Goal: Transaction & Acquisition: Purchase product/service

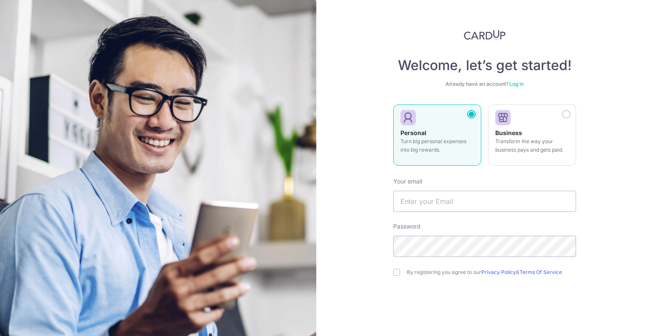
click at [513, 84] on link "Log in" at bounding box center [516, 84] width 14 height 6
click at [473, 200] on input "text" at bounding box center [484, 201] width 183 height 21
type input "joelchang91@gmail.com"
click at [397, 272] on input "checkbox" at bounding box center [396, 272] width 7 height 7
checkbox input "true"
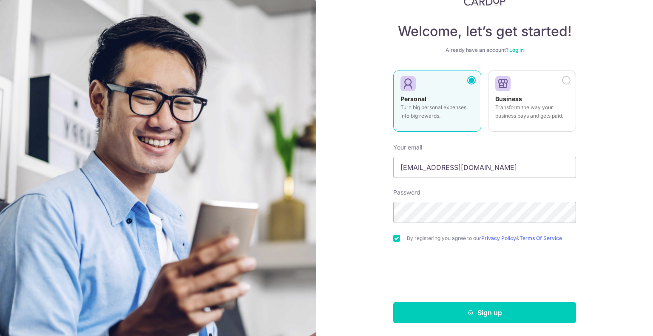
scroll to position [34, 0]
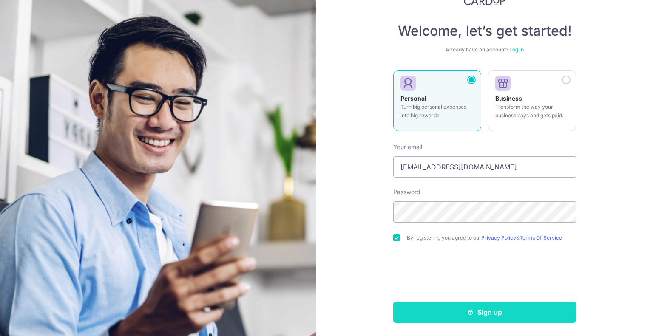
click at [472, 312] on button "Sign up" at bounding box center [484, 312] width 183 height 21
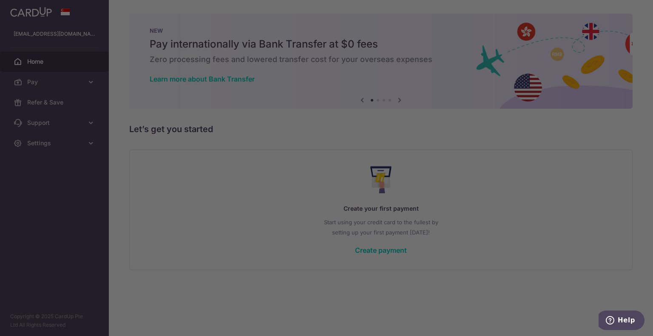
click at [496, 185] on div at bounding box center [329, 169] width 659 height 339
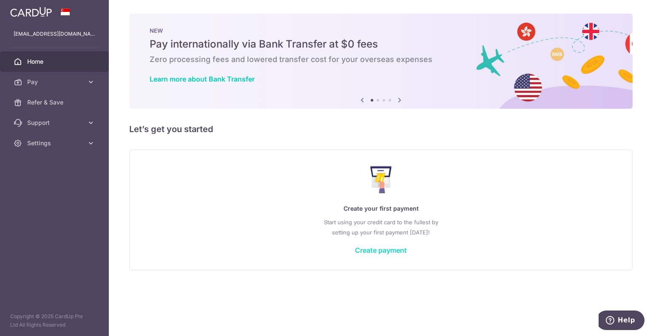
click at [388, 250] on link "Create payment" at bounding box center [381, 250] width 52 height 8
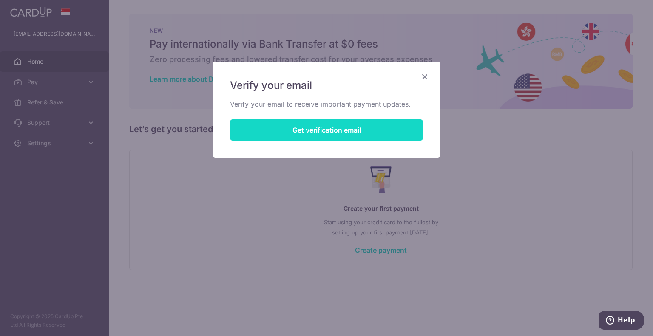
click at [336, 134] on button "Get verification email" at bounding box center [326, 129] width 193 height 21
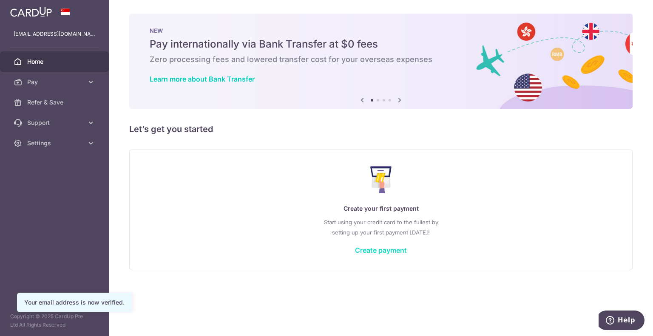
click at [377, 249] on link "Create payment" at bounding box center [381, 250] width 52 height 8
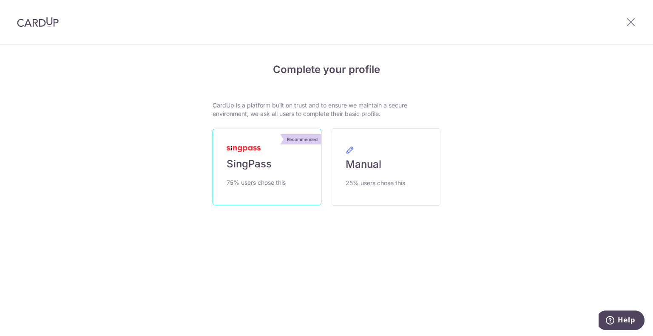
click at [261, 164] on span "SingPass" at bounding box center [248, 164] width 45 height 14
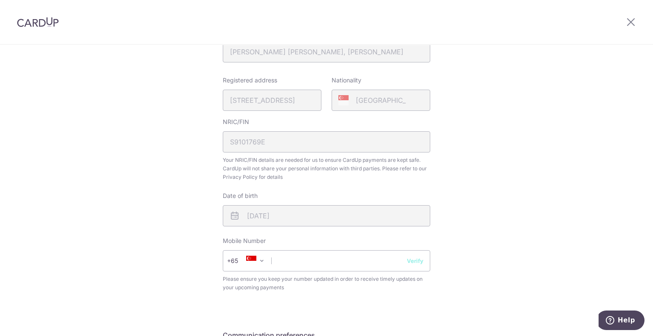
scroll to position [208, 0]
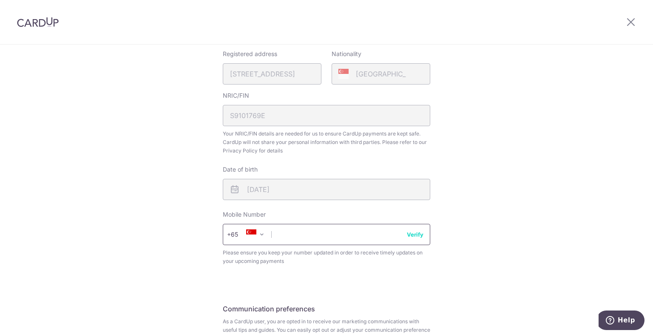
click at [351, 234] on input "text" at bounding box center [326, 234] width 207 height 21
type input "90997184"
click at [410, 234] on button "Verify" at bounding box center [415, 234] width 17 height 8
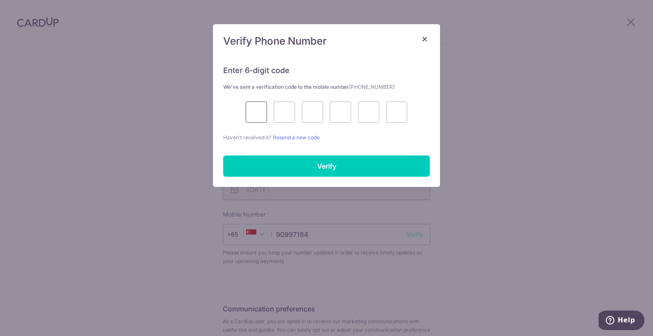
click at [260, 112] on input "text" at bounding box center [256, 112] width 21 height 21
type input "2"
type input "0"
type input "3"
type input "6"
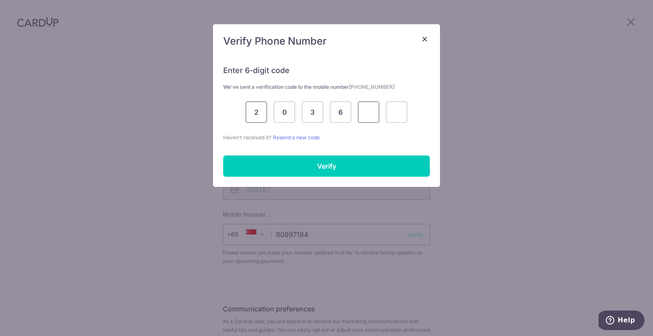
type input "3"
type input "0"
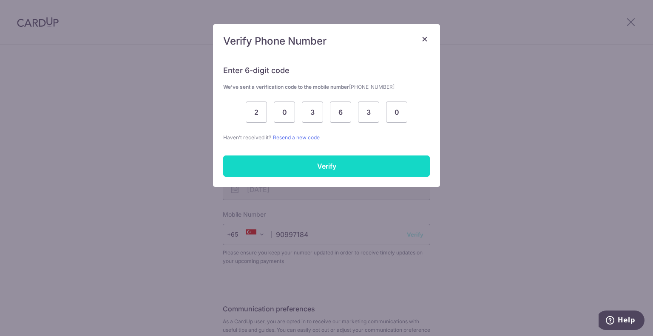
click at [357, 163] on input "Verify" at bounding box center [326, 166] width 207 height 21
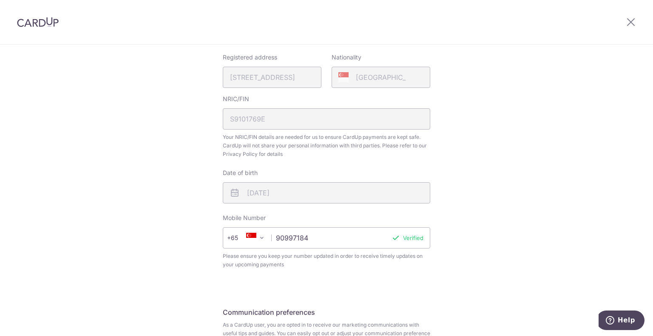
scroll to position [292, 0]
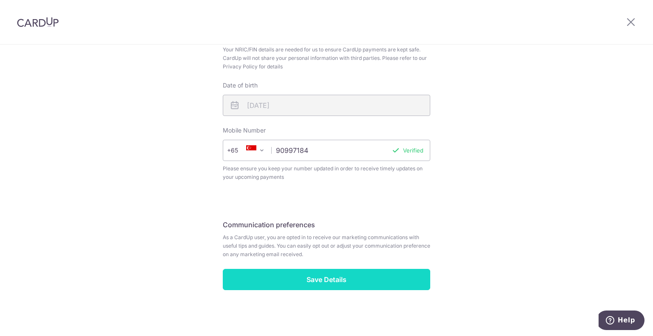
click at [331, 280] on input "Save Details" at bounding box center [326, 279] width 207 height 21
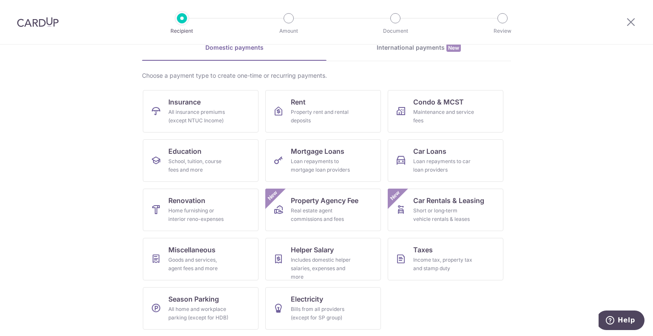
scroll to position [43, 0]
click at [435, 167] on div "Loan repayments to car loan providers" at bounding box center [443, 166] width 61 height 17
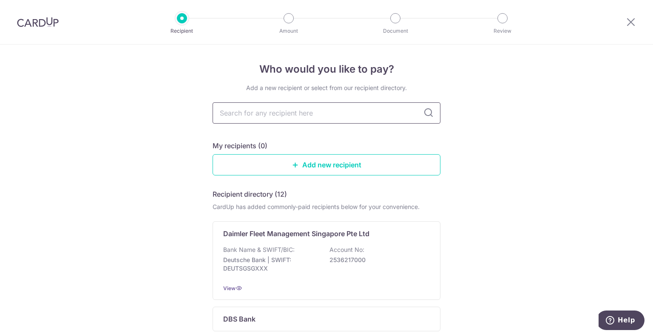
click at [384, 107] on input "text" at bounding box center [326, 112] width 228 height 21
click at [380, 107] on input "text" at bounding box center [326, 112] width 228 height 21
type input "caro"
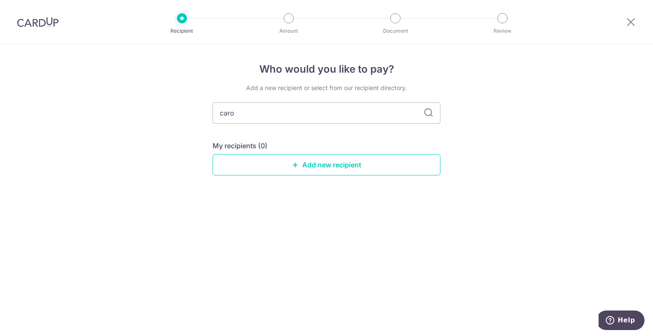
type input "car"
type input "c"
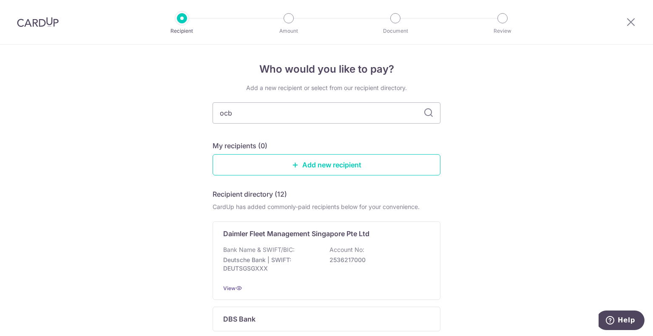
type input "ocbc"
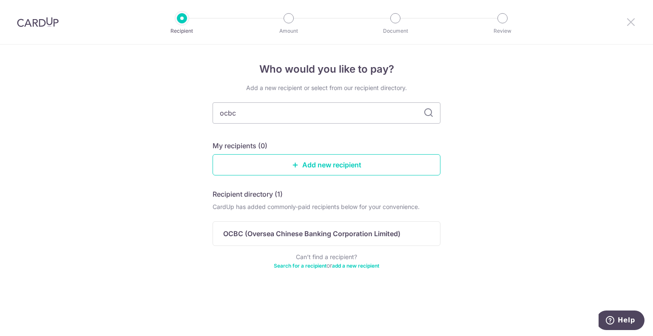
click at [628, 25] on icon at bounding box center [630, 22] width 10 height 11
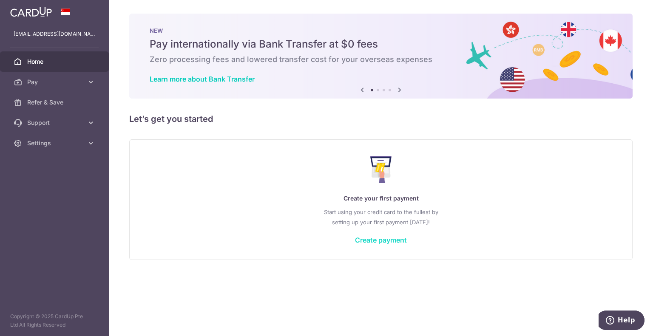
click at [373, 240] on link "Create payment" at bounding box center [381, 240] width 52 height 8
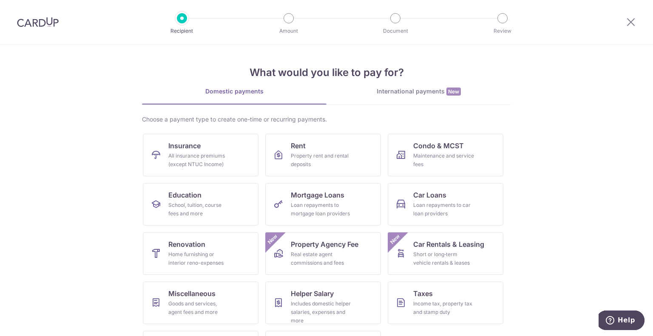
scroll to position [44, 0]
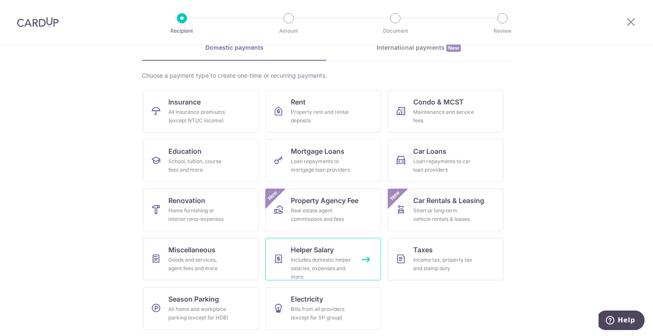
click at [359, 258] on link "Helper Salary Includes domestic helper salaries, expenses and more" at bounding box center [323, 259] width 116 height 42
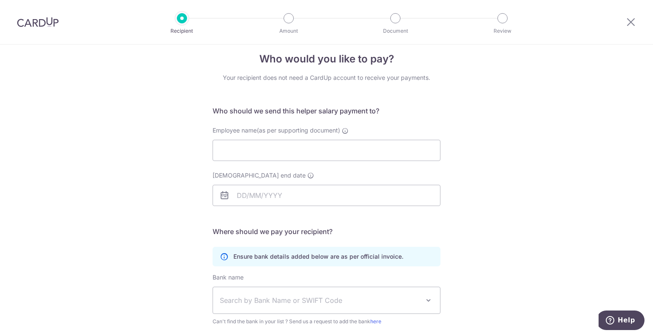
scroll to position [2, 0]
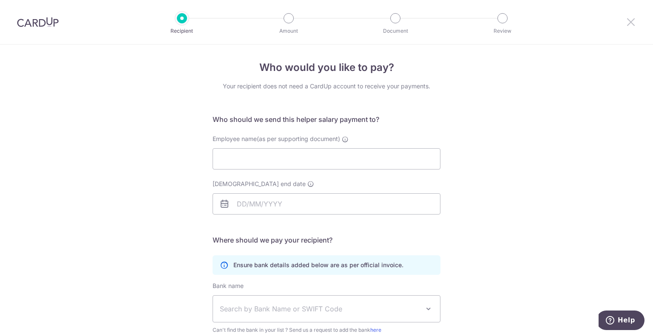
click at [630, 22] on icon at bounding box center [630, 22] width 10 height 11
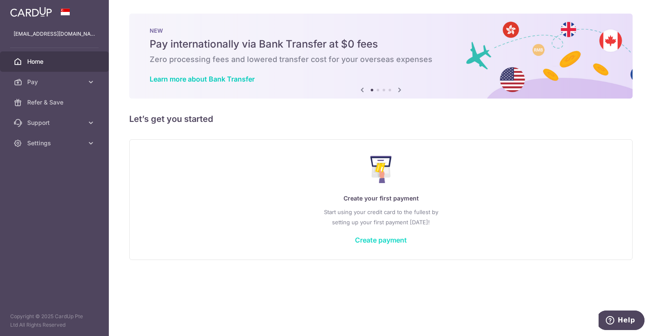
click at [373, 239] on link "Create payment" at bounding box center [381, 240] width 52 height 8
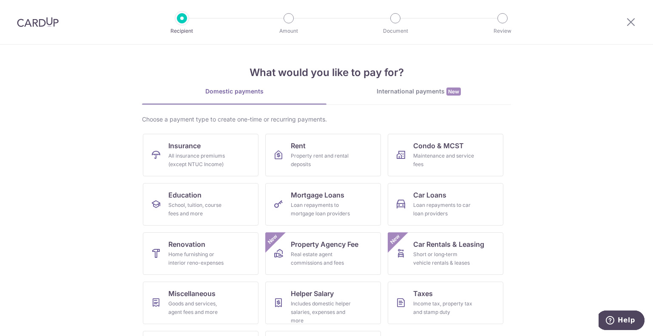
scroll to position [44, 0]
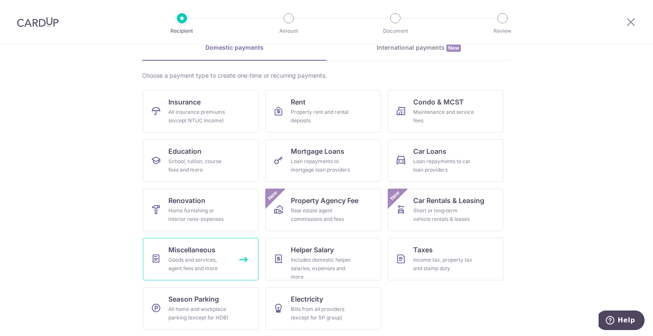
click at [200, 250] on span "Miscellaneous" at bounding box center [191, 250] width 47 height 10
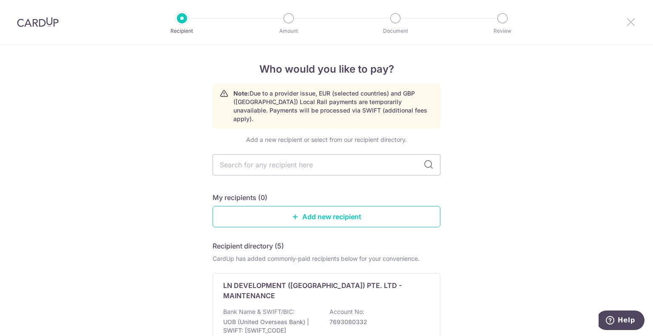
click at [632, 22] on icon at bounding box center [630, 22] width 10 height 11
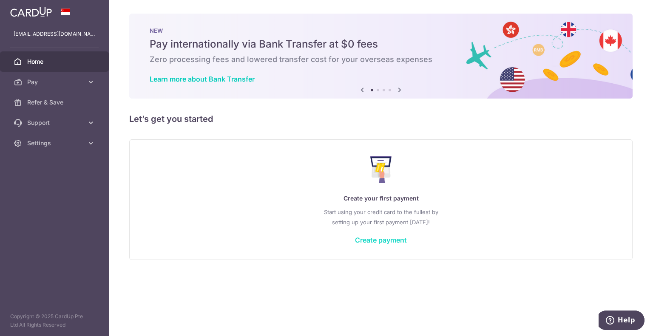
click at [368, 238] on link "Create payment" at bounding box center [381, 240] width 52 height 8
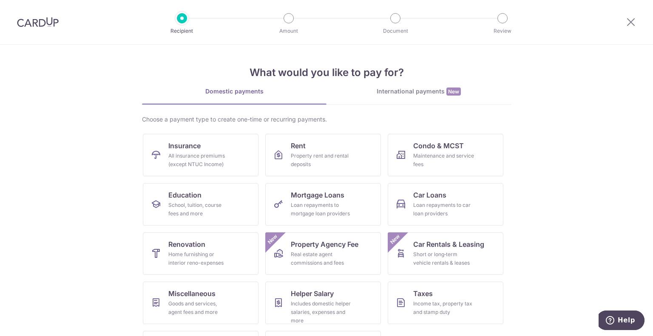
scroll to position [44, 0]
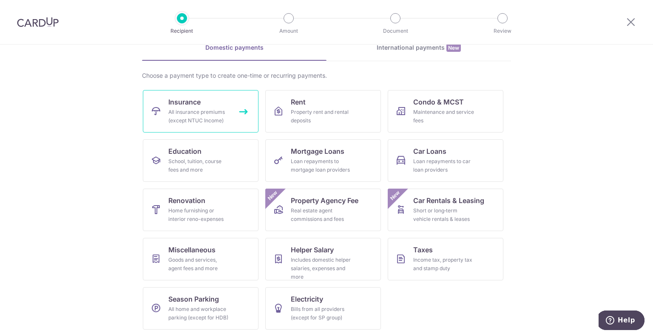
click at [240, 112] on link "Insurance All insurance premiums (except NTUC Income)" at bounding box center [201, 111] width 116 height 42
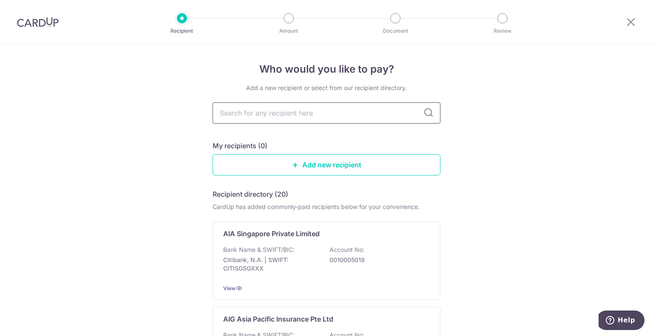
click at [323, 115] on input "text" at bounding box center [326, 112] width 228 height 21
type input "manu"
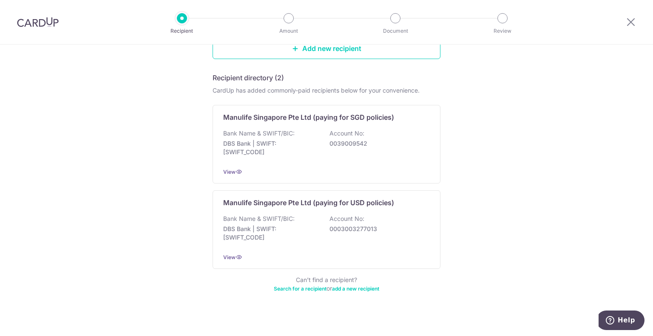
scroll to position [122, 0]
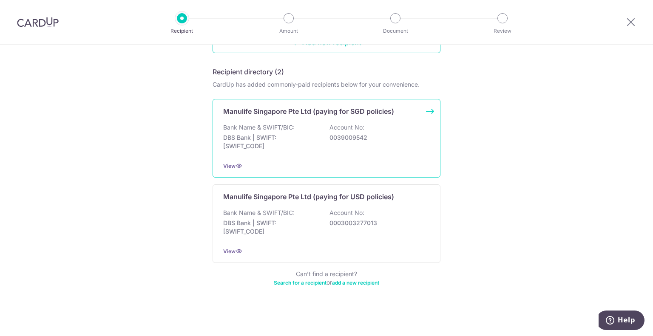
click at [429, 111] on div "Manulife Singapore Pte Ltd (paying for SGD policies) Bank Name & SWIFT/BIC: DBS…" at bounding box center [326, 138] width 228 height 79
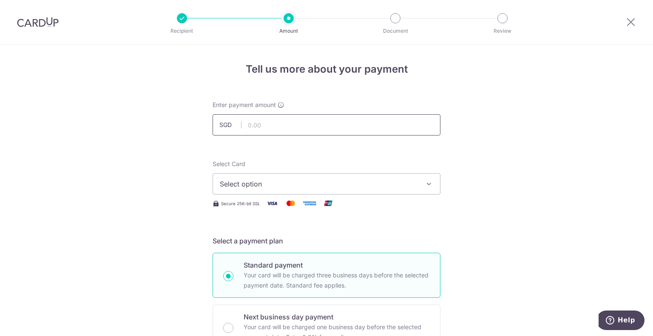
click at [387, 120] on input "text" at bounding box center [326, 124] width 228 height 21
type input "800.00"
click at [424, 181] on icon "button" at bounding box center [428, 184] width 8 height 8
click at [364, 209] on span "Add credit card" at bounding box center [334, 208] width 198 height 8
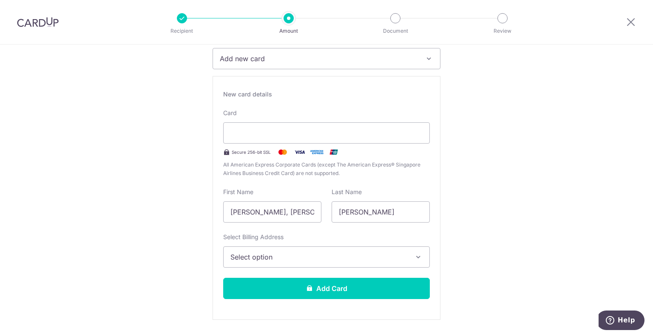
scroll to position [125, 0]
click at [415, 257] on icon "button" at bounding box center [418, 257] width 8 height 8
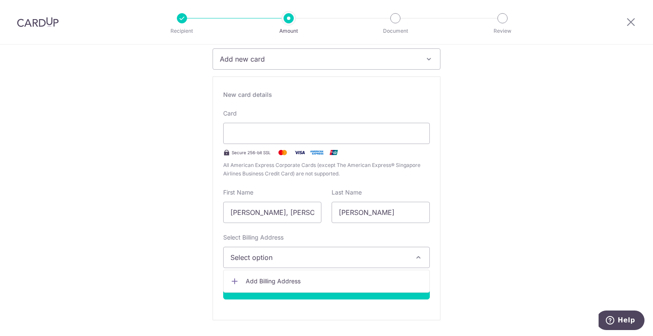
click at [346, 283] on span "Add Billing Address" at bounding box center [334, 281] width 177 height 8
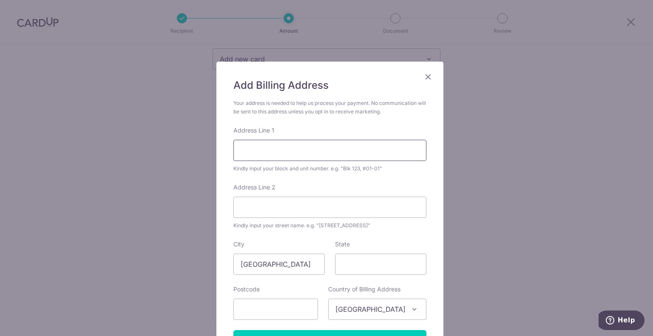
click at [320, 153] on input "Address Line 1" at bounding box center [329, 150] width 193 height 21
click at [320, 153] on input "524" at bounding box center [329, 150] width 193 height 21
click at [395, 183] on div "Address Line 2 Kindly input your street name. e.g. "Hougang Street 10"" at bounding box center [329, 206] width 193 height 47
click at [379, 150] on input "524 Woodlands Drive 14" at bounding box center [329, 150] width 193 height 21
type input "524 Woodlands Drive 14, #01,421"
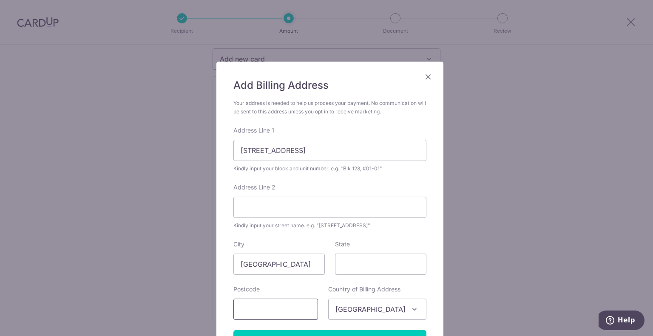
click at [271, 303] on input "text" at bounding box center [275, 309] width 85 height 21
type input "730524"
click at [560, 199] on div "Add Billing Address Your address is needed to help us process your payment. No …" at bounding box center [326, 168] width 653 height 336
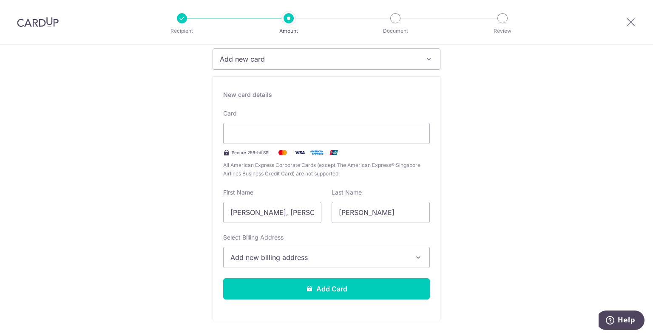
click at [388, 255] on span "Add new billing address" at bounding box center [318, 257] width 177 height 10
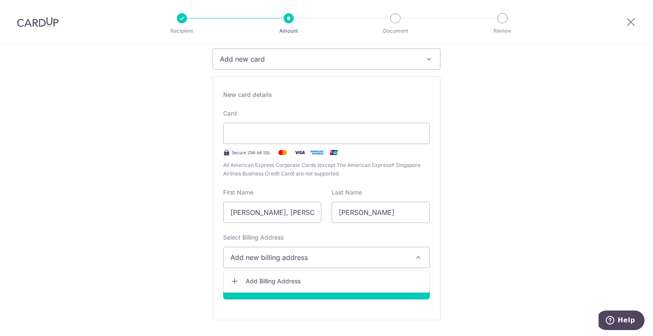
click at [326, 277] on span "Add Billing Address" at bounding box center [334, 281] width 177 height 8
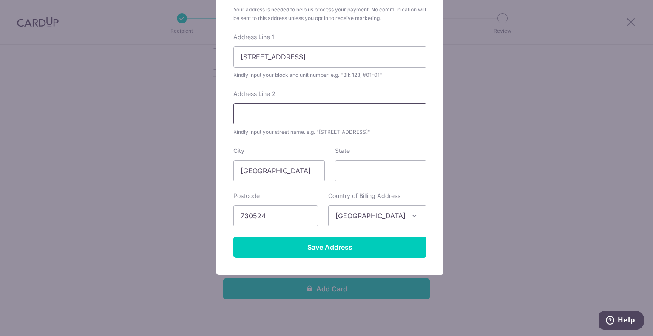
scroll to position [93, 0]
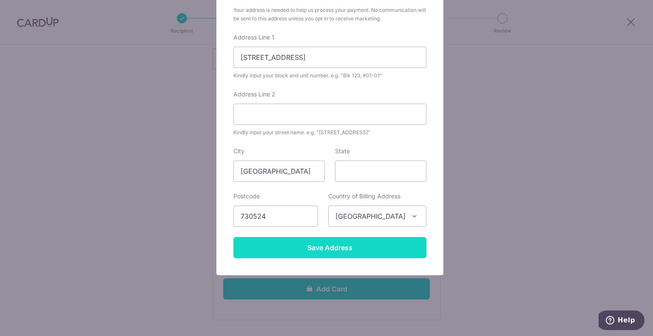
click at [330, 245] on input "Save Address" at bounding box center [329, 247] width 193 height 21
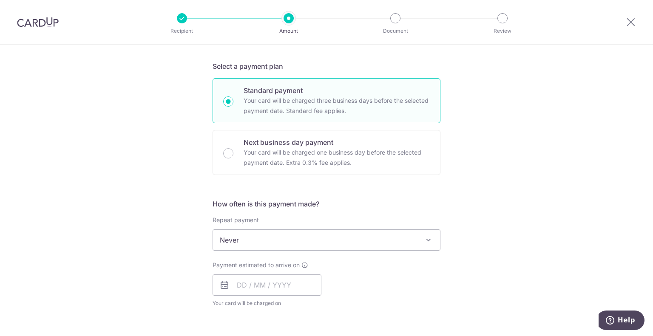
scroll to position [469, 0]
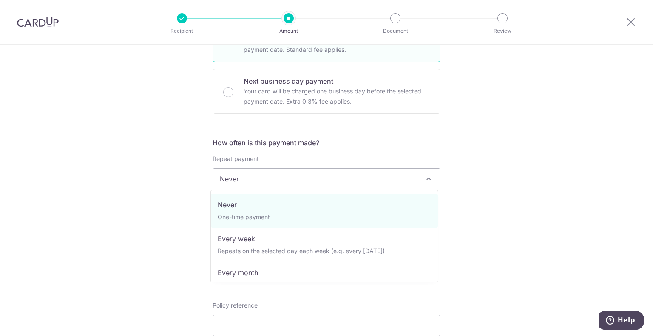
click at [420, 180] on span "Never" at bounding box center [326, 179] width 227 height 20
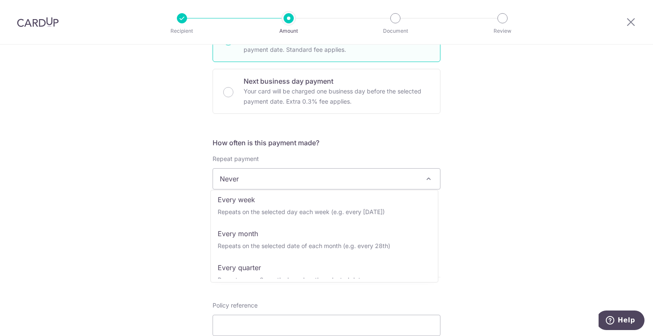
scroll to position [39, 0]
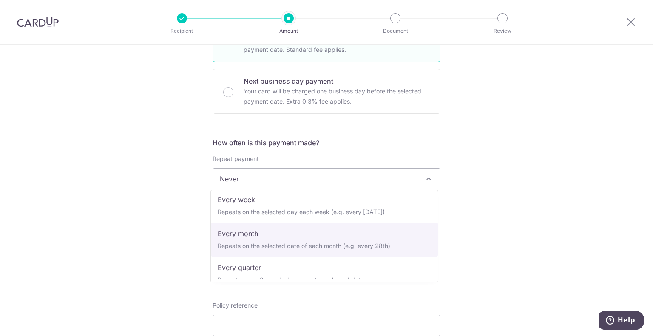
select select "3"
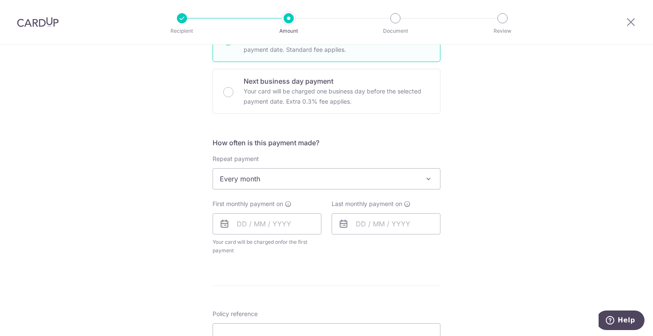
click at [494, 210] on div "Tell us more about your payment Enter payment amount SGD 800.00 800.00 Select C…" at bounding box center [326, 81] width 653 height 1010
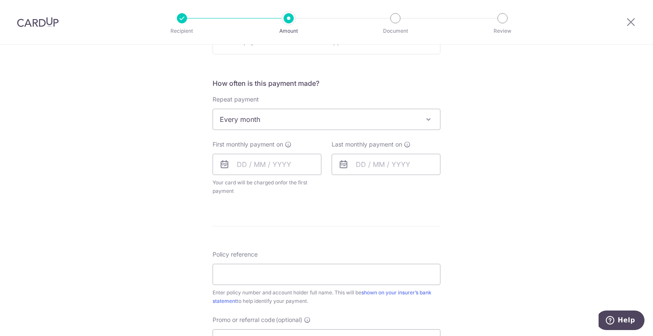
scroll to position [530, 0]
click at [274, 163] on input "text" at bounding box center [266, 162] width 109 height 21
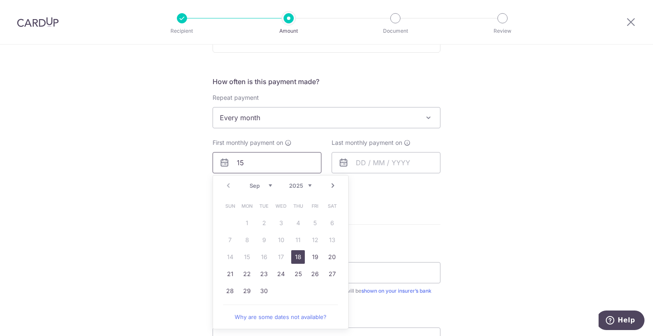
type input "15"
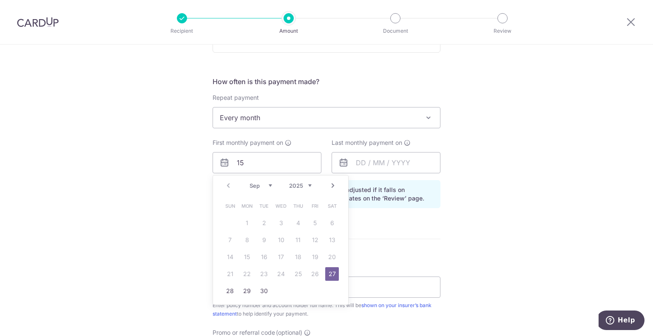
click at [259, 184] on select "Sep Oct Nov Dec" at bounding box center [260, 185] width 23 height 7
click at [277, 257] on link "15" at bounding box center [281, 257] width 14 height 14
type input "[DATE]"
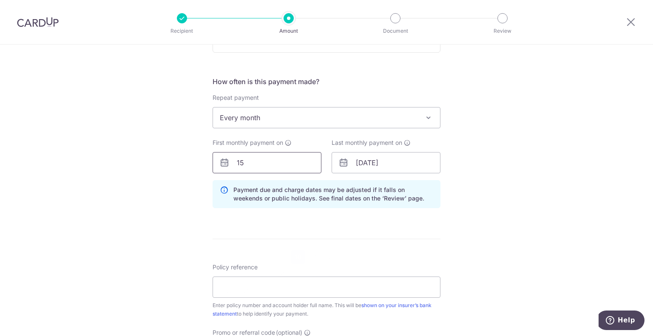
click at [289, 167] on input "15" at bounding box center [266, 162] width 109 height 21
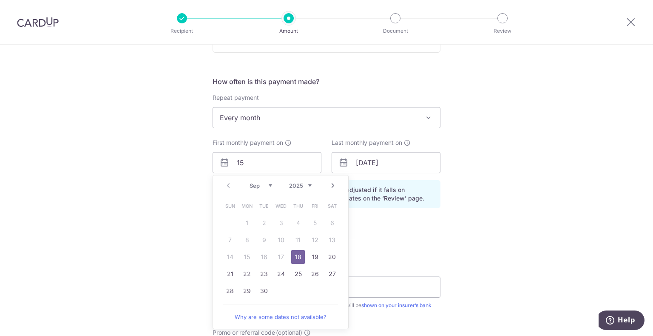
click at [265, 184] on select "Sep Oct Nov Dec" at bounding box center [260, 185] width 23 height 7
click at [283, 255] on link "15" at bounding box center [281, 257] width 14 height 14
type input "15/10/2025"
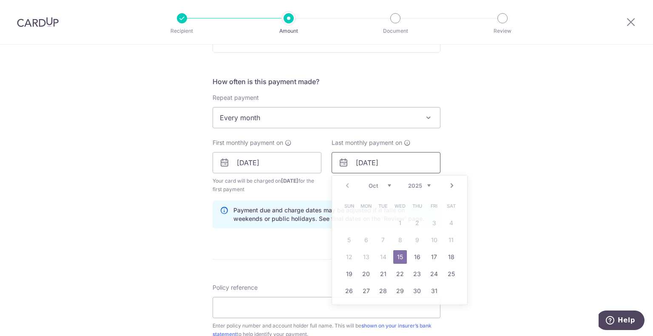
click at [410, 154] on input "15/10/2025" at bounding box center [385, 162] width 109 height 21
click at [496, 148] on div "Tell us more about your payment Enter payment amount SGD 800.00 800.00 Select C…" at bounding box center [326, 36] width 653 height 1045
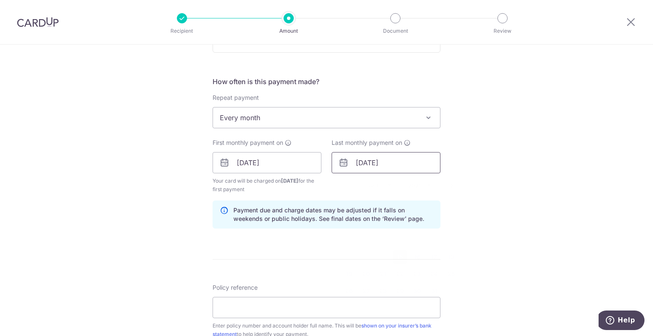
click at [427, 161] on input "15/10/2025" at bounding box center [385, 162] width 109 height 21
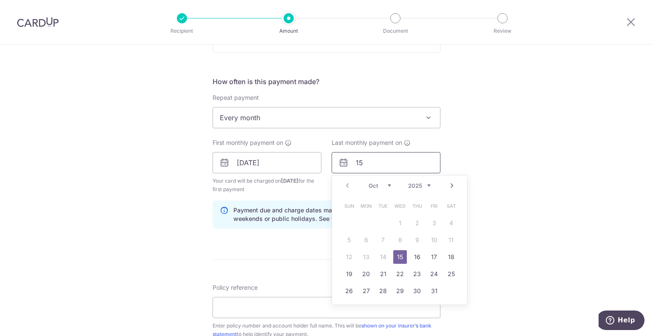
type input "1"
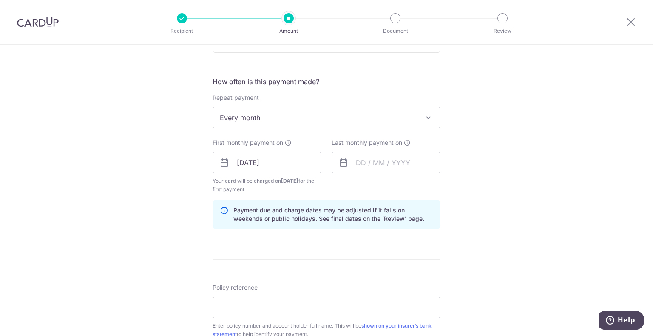
click at [498, 138] on div "Tell us more about your payment Enter payment amount SGD 800.00 800.00 Select C…" at bounding box center [326, 36] width 653 height 1045
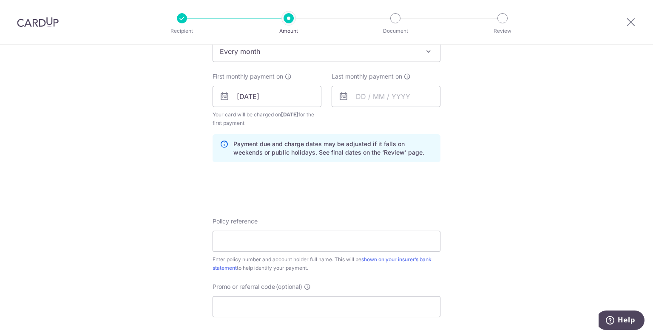
scroll to position [644, 0]
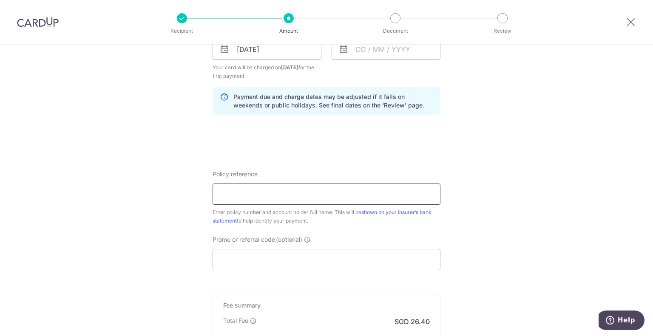
click at [359, 193] on input "Policy reference" at bounding box center [326, 194] width 228 height 21
click at [278, 186] on input "Policy reference" at bounding box center [326, 194] width 228 height 21
paste input "1452106820"
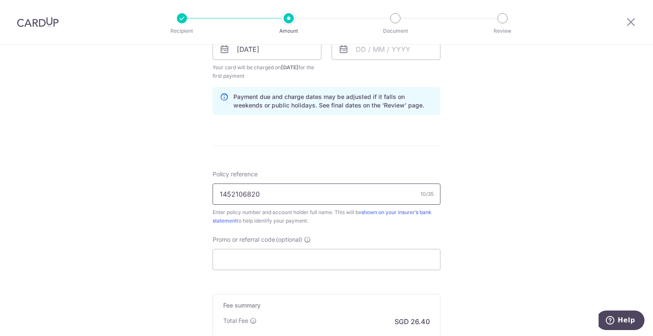
click at [315, 193] on input "1452106820" at bounding box center [326, 194] width 228 height 21
click at [297, 189] on input "1452106820" at bounding box center [326, 194] width 228 height 21
paste input "Chang Guo Rui Joel"
type input "1452106820 Chang Guo Rui Joel"
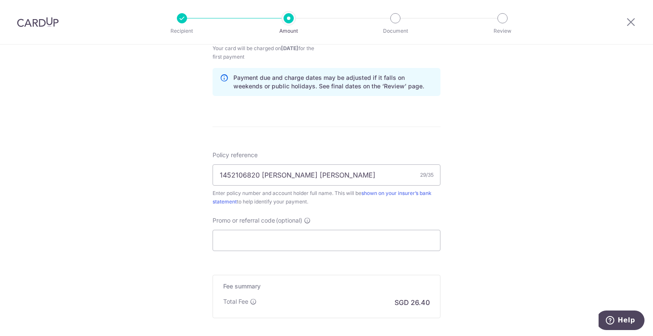
scroll to position [752, 0]
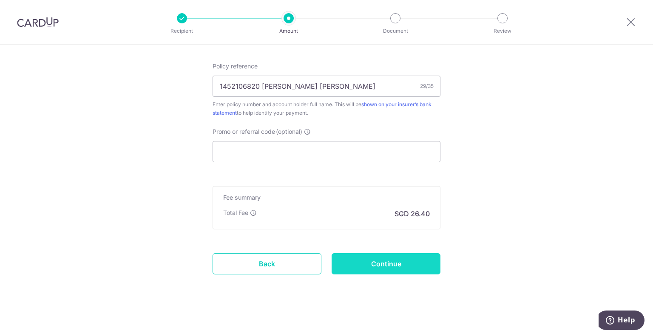
click at [394, 262] on input "Continue" at bounding box center [385, 263] width 109 height 21
type input "Create Schedule"
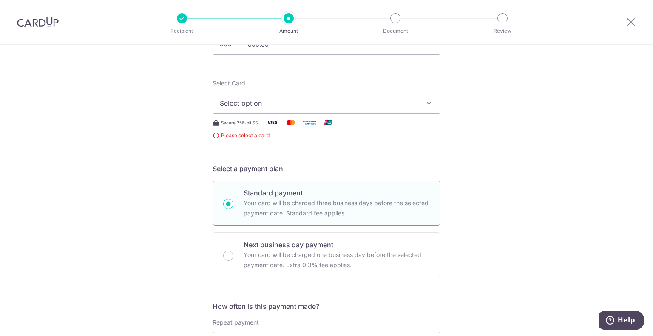
scroll to position [52, 0]
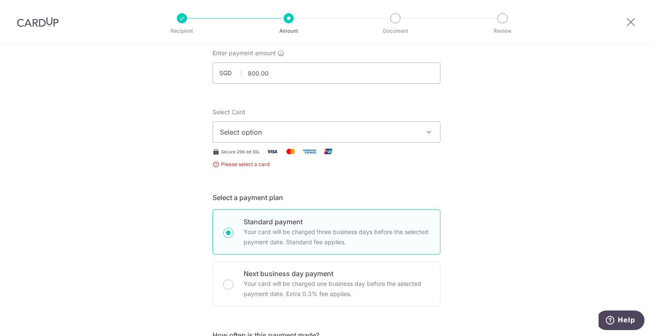
click at [418, 130] on button "Select option" at bounding box center [326, 132] width 228 height 21
click at [260, 157] on span "Add credit card" at bounding box center [334, 156] width 198 height 8
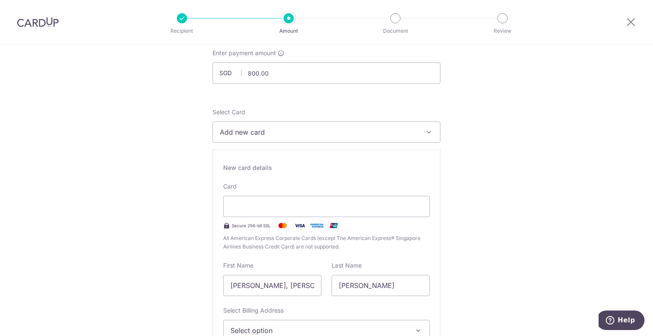
scroll to position [37, 0]
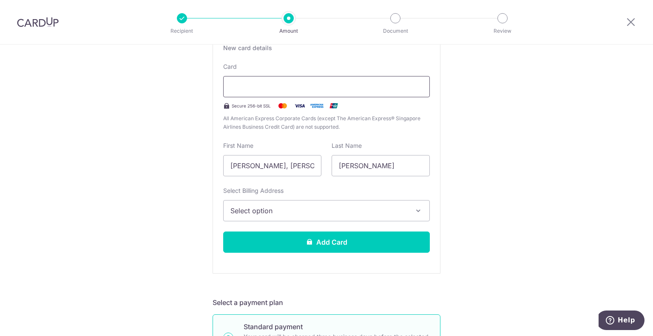
scroll to position [207, 0]
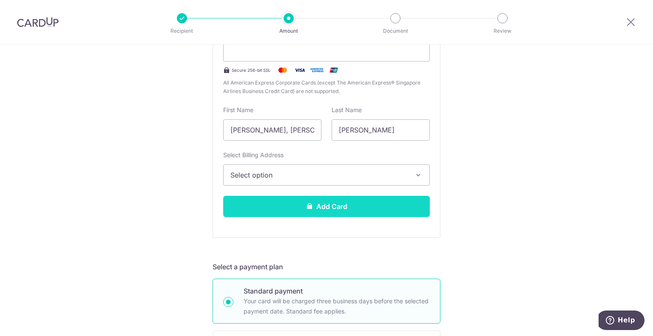
click at [321, 202] on button "Add Card" at bounding box center [326, 206] width 207 height 21
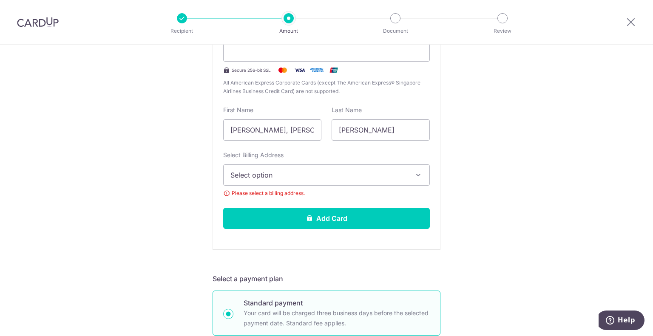
click at [342, 177] on span "Select option" at bounding box center [318, 175] width 177 height 10
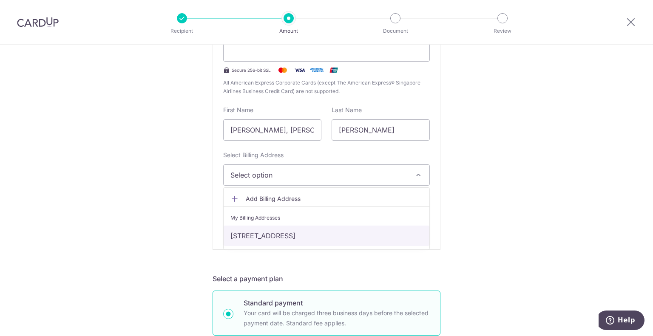
click at [289, 236] on link "[STREET_ADDRESS]" at bounding box center [326, 236] width 206 height 20
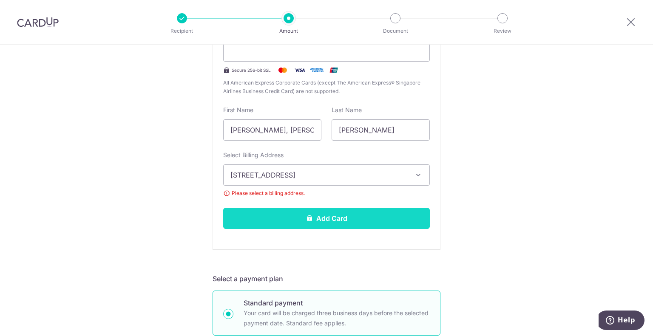
click at [328, 212] on button "Add Card" at bounding box center [326, 218] width 207 height 21
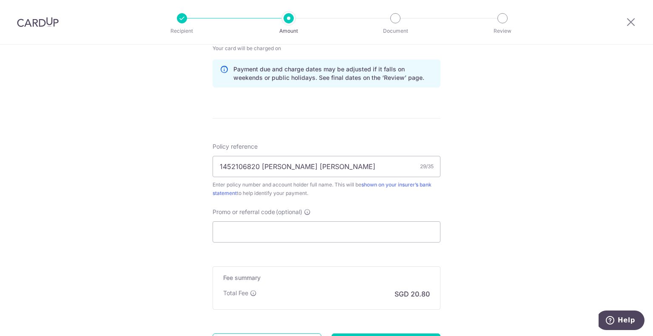
scroll to position [314, 0]
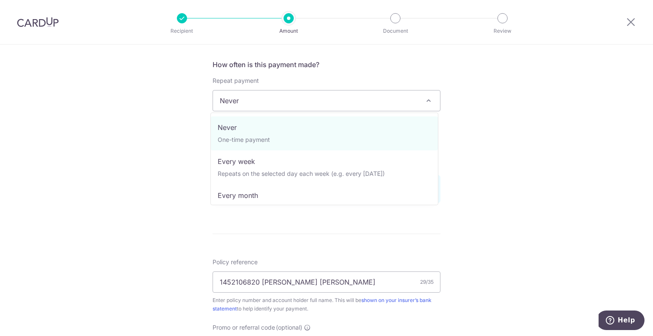
click at [413, 99] on span "Never" at bounding box center [326, 101] width 227 height 20
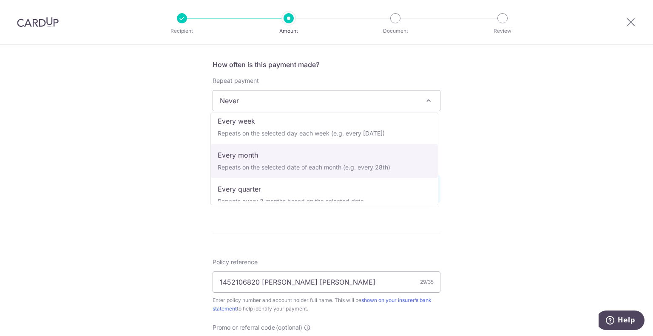
select select "3"
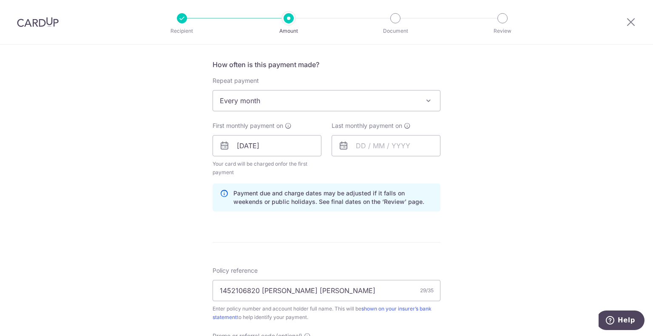
click at [495, 116] on div "Tell us more about your payment Enter payment amount SGD 800.00 800.00 Card add…" at bounding box center [326, 137] width 653 height 812
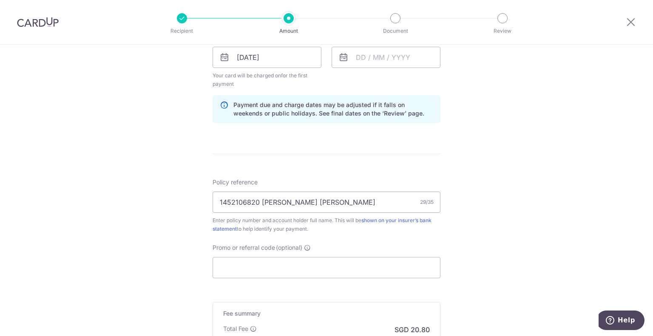
scroll to position [519, 0]
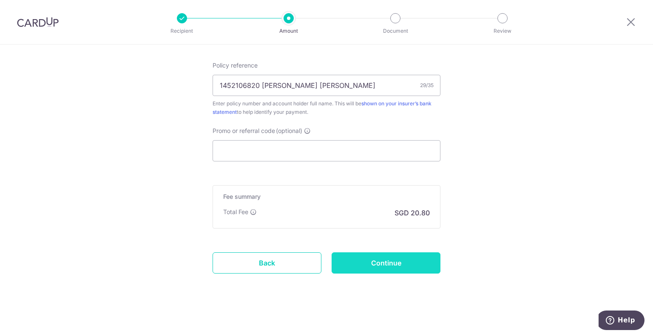
click at [391, 264] on input "Continue" at bounding box center [385, 262] width 109 height 21
type input "Create Schedule"
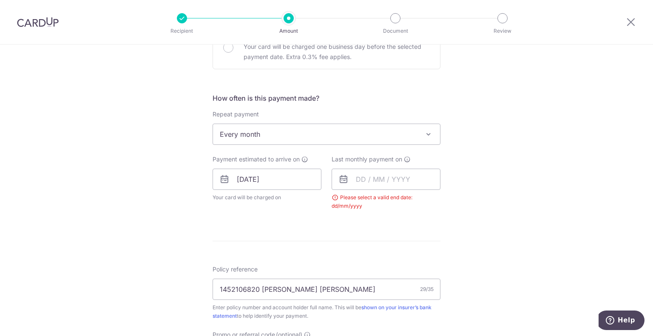
scroll to position [280, 0]
click at [389, 186] on input "text" at bounding box center [385, 179] width 109 height 21
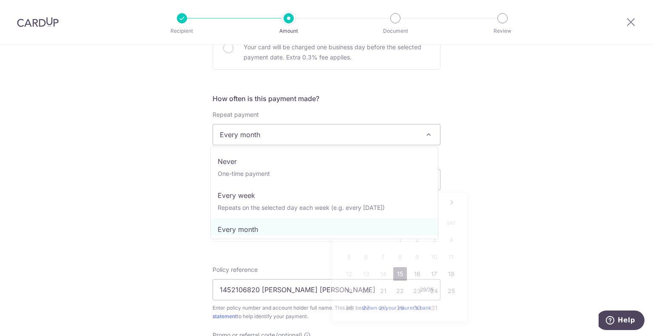
click at [415, 135] on span "Every month" at bounding box center [326, 134] width 227 height 20
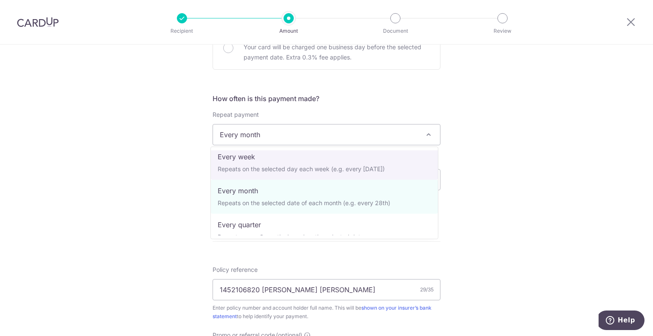
scroll to position [39, 0]
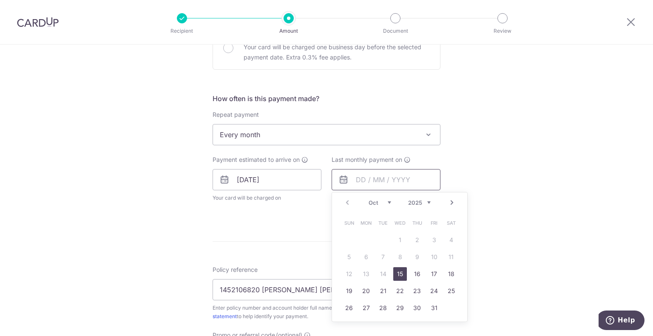
click at [396, 176] on input "text" at bounding box center [385, 179] width 109 height 21
click at [424, 202] on select "2025 2026 2027 2028 2029 2030 2031 2032 2033 2034 2035" at bounding box center [419, 202] width 23 height 7
click at [425, 204] on select "2025 2026 2027 2028 2029 2030 2031 2032 2033 2034 2035" at bounding box center [419, 202] width 23 height 7
click at [411, 271] on link "15" at bounding box center [417, 274] width 14 height 14
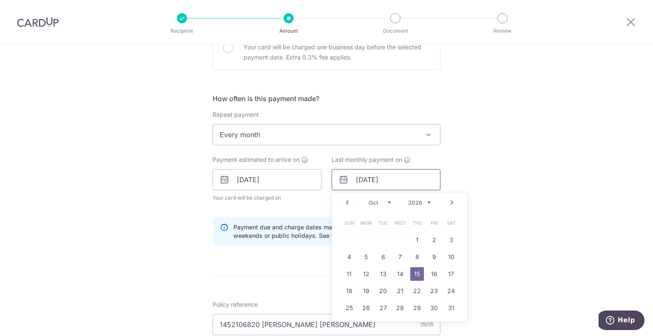
click at [413, 182] on input "15/10/2026" at bounding box center [385, 179] width 109 height 21
click at [395, 269] on link "14" at bounding box center [400, 274] width 14 height 14
click at [404, 181] on input "14/10/2026" at bounding box center [385, 179] width 109 height 21
click at [382, 268] on link "13" at bounding box center [383, 274] width 14 height 14
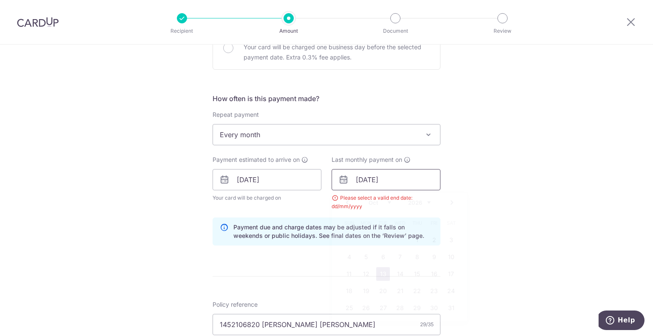
click at [400, 177] on input "13/10/2026" at bounding box center [385, 179] width 109 height 21
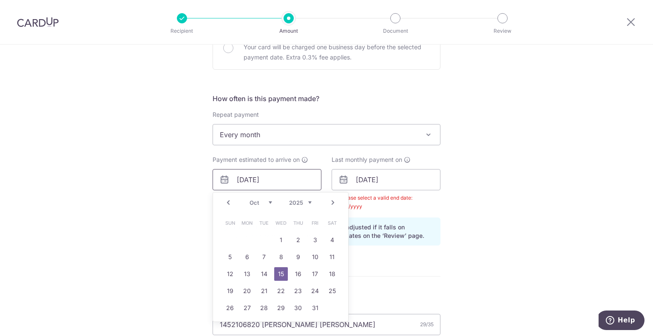
click at [297, 176] on input "15/10/2025" at bounding box center [266, 179] width 109 height 21
click at [279, 277] on link "15" at bounding box center [281, 274] width 14 height 14
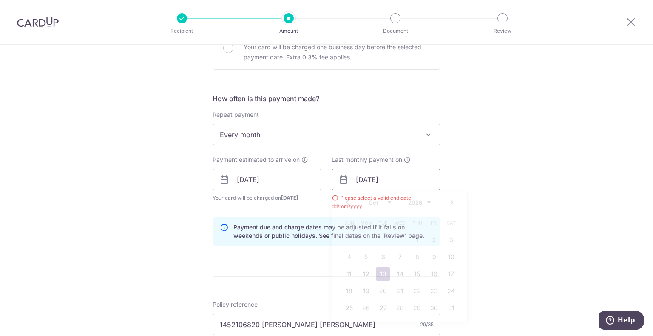
click at [394, 181] on input "13/10/2026" at bounding box center [385, 179] width 109 height 21
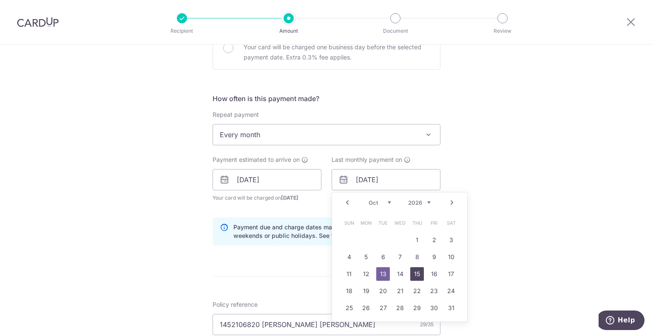
click at [413, 273] on link "15" at bounding box center [417, 274] width 14 height 14
type input "15/10/2026"
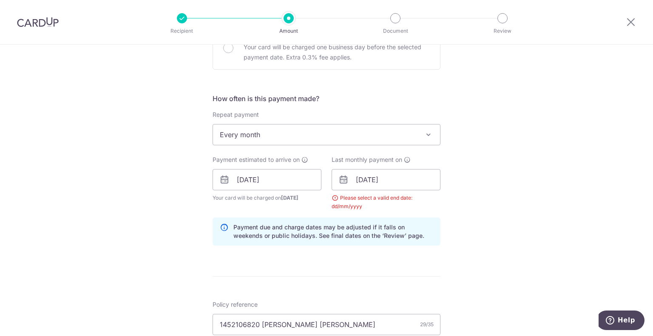
click at [487, 188] on div "Tell us more about your payment Enter payment amount SGD 800.00 800.00 Select C…" at bounding box center [326, 171] width 653 height 812
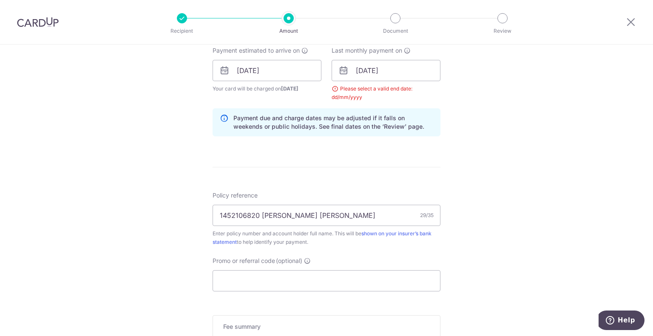
scroll to position [519, 0]
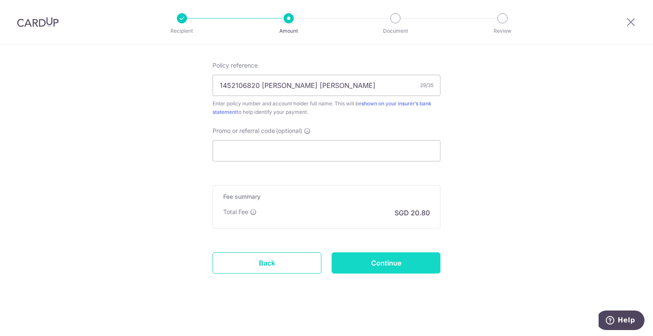
click at [401, 261] on input "Continue" at bounding box center [385, 262] width 109 height 21
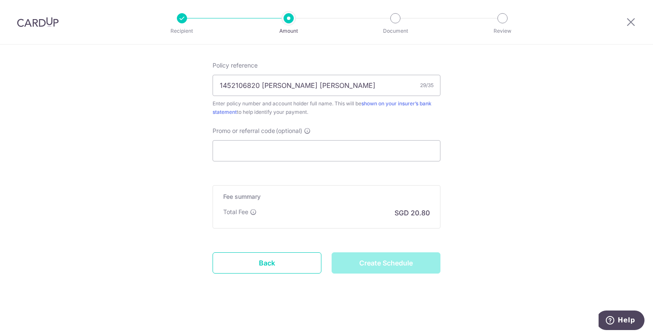
type input "Create Schedule"
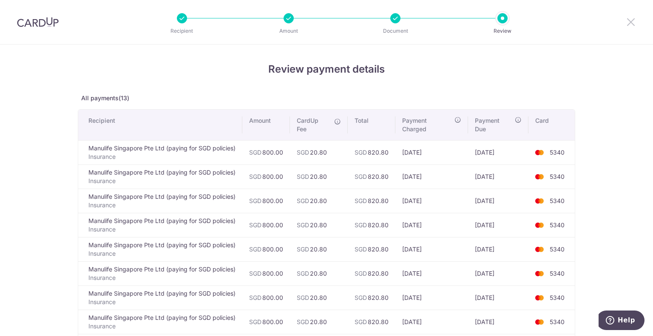
click at [629, 20] on icon at bounding box center [630, 22] width 10 height 11
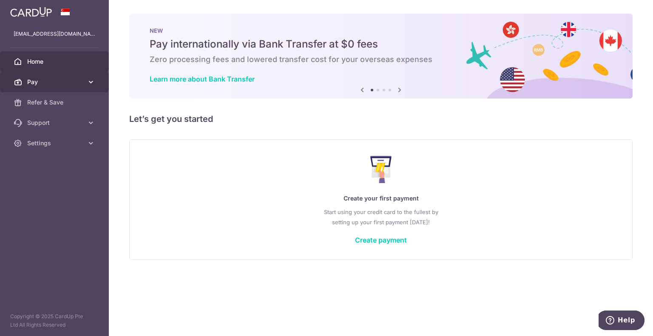
click at [85, 85] on link "Pay" at bounding box center [54, 82] width 109 height 20
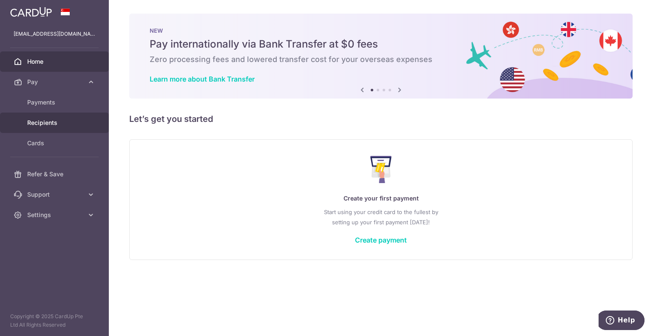
click at [59, 122] on span "Recipients" at bounding box center [55, 123] width 56 height 8
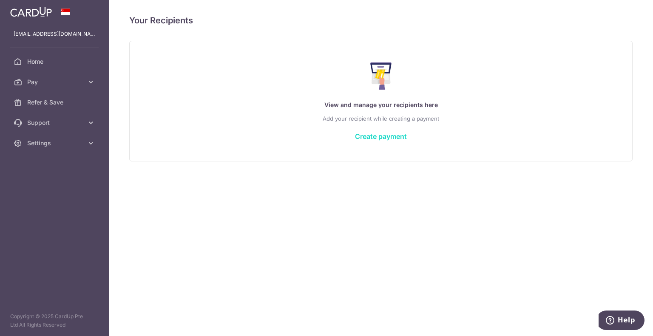
click at [393, 137] on link "Create payment" at bounding box center [381, 136] width 52 height 8
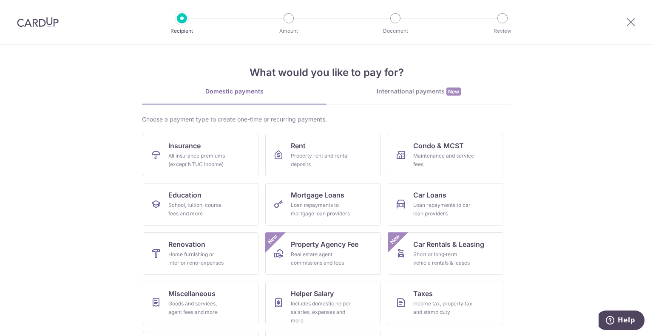
scroll to position [44, 0]
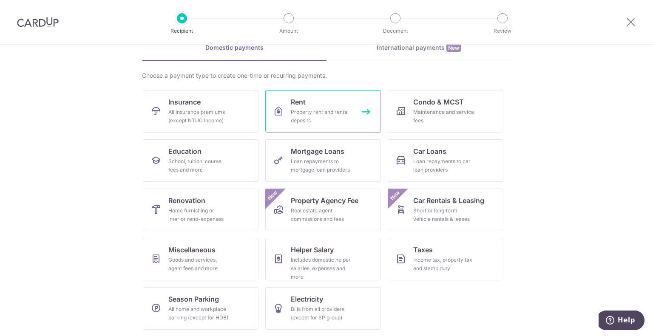
click at [334, 111] on div "Property rent and rental deposits" at bounding box center [321, 116] width 61 height 17
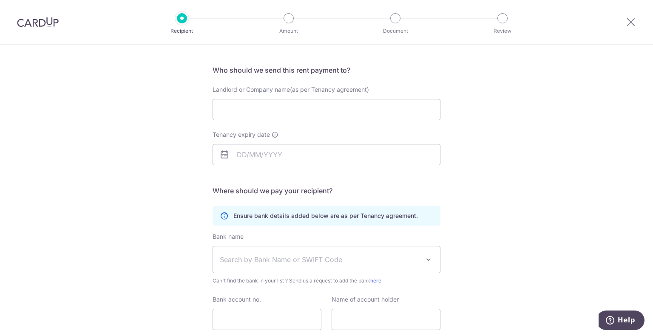
scroll to position [51, 0]
click at [387, 113] on input "Landlord or Company name(as per Tenancy agreement)" at bounding box center [326, 109] width 228 height 21
type input "Daniel Chang"
click at [360, 160] on input "Tenancy expiry date" at bounding box center [326, 154] width 228 height 21
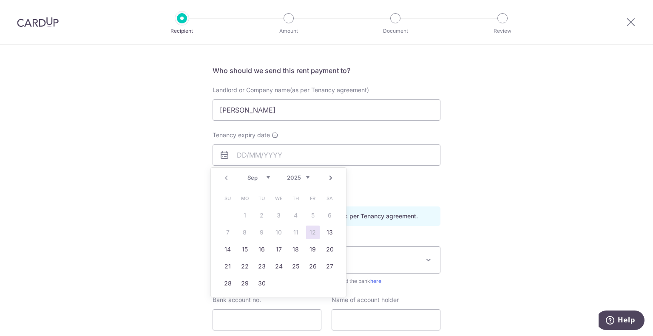
click at [329, 180] on link "Next" at bounding box center [330, 178] width 10 height 10
click at [301, 177] on select "2025 2026 2027 2028 2029 2030 2031 2032 2033 2034 2035" at bounding box center [298, 177] width 23 height 7
click at [269, 176] on select "Jan Feb Mar Apr May Jun Jul Aug Sep Oct Nov Dec" at bounding box center [258, 177] width 23 height 7
click at [311, 212] on link "1" at bounding box center [313, 216] width 14 height 14
type input "01/01/2027"
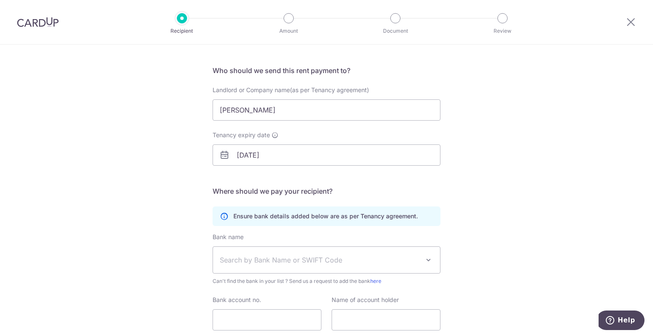
click at [457, 186] on div "Who would you like to pay? Your recipient does not need a CardUp account to rec…" at bounding box center [326, 196] width 653 height 405
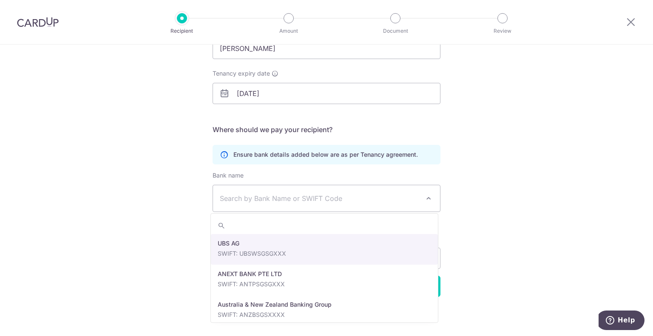
click at [410, 205] on span "Search by Bank Name or SWIFT Code" at bounding box center [326, 198] width 227 height 26
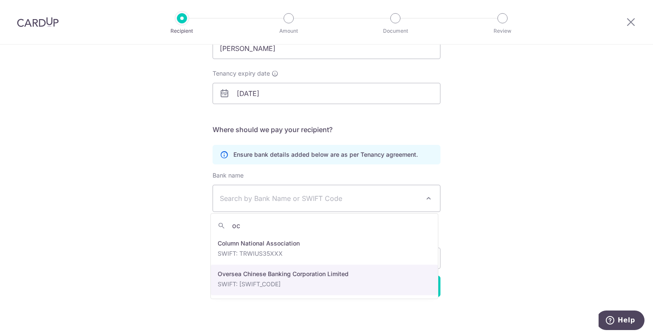
type input "oc"
select select "12"
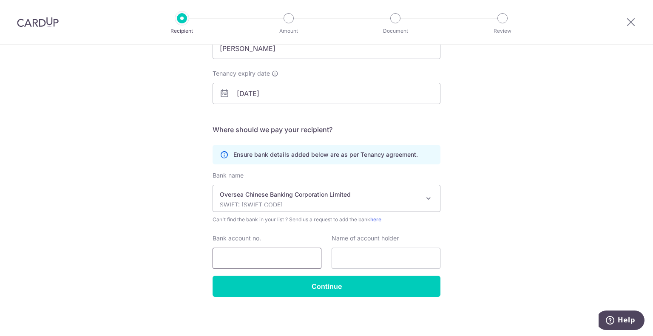
click at [274, 251] on input "Bank account no." at bounding box center [266, 258] width 109 height 21
type input "533-6-010490"
click at [356, 260] on input "text" at bounding box center [385, 258] width 109 height 21
type input "C"
type input "Daniel Chang"
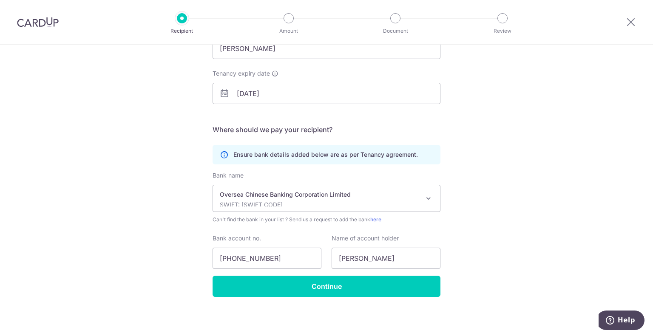
click at [465, 238] on div "Who would you like to pay? Your recipient does not need a CardUp account to rec…" at bounding box center [326, 134] width 653 height 405
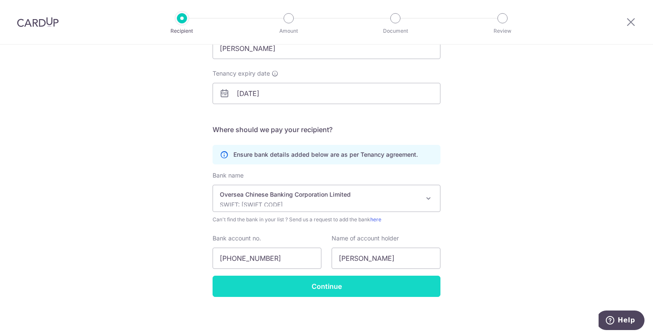
click at [336, 286] on input "Continue" at bounding box center [326, 286] width 228 height 21
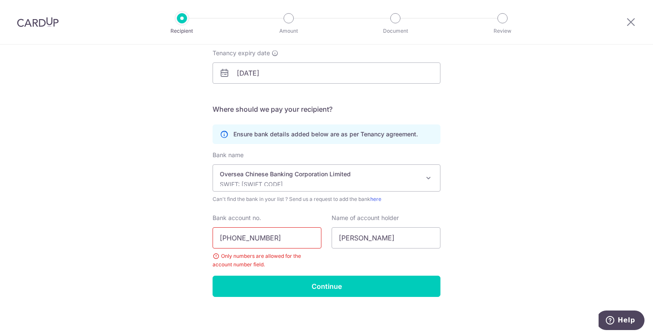
click at [282, 237] on input "[PHONE_NUMBER]" at bounding box center [266, 237] width 109 height 21
click at [240, 238] on input "[PHONE_NUMBER]" at bounding box center [266, 237] width 109 height 21
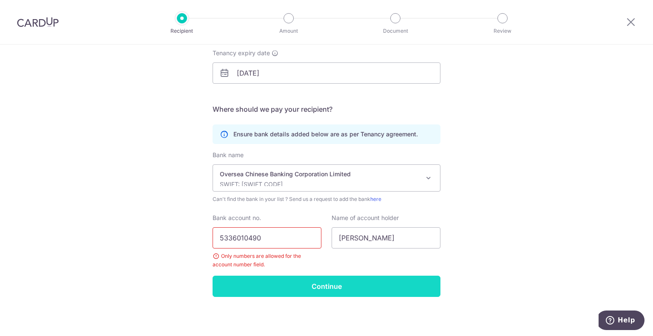
type input "5336010490"
click at [315, 285] on input "Continue" at bounding box center [326, 286] width 228 height 21
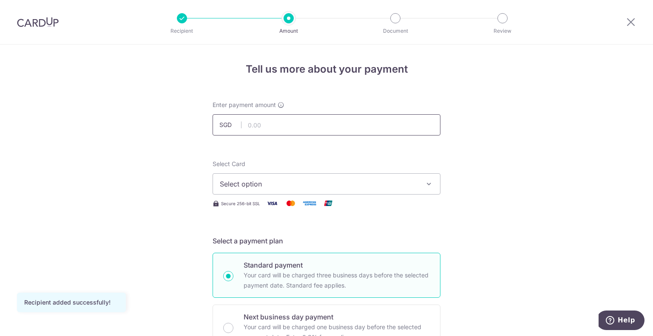
click at [371, 128] on input "text" at bounding box center [326, 124] width 228 height 21
type input "667.00"
click at [417, 183] on button "Select option" at bounding box center [326, 183] width 228 height 21
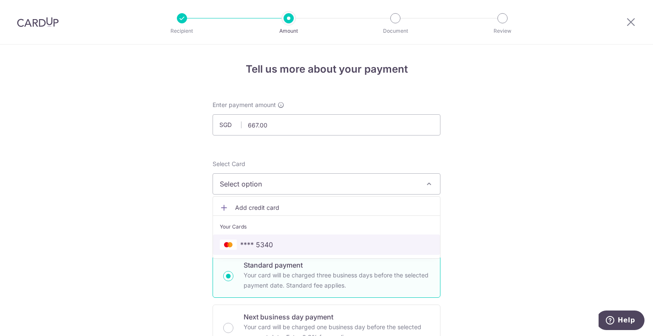
click at [345, 244] on span "**** 5340" at bounding box center [326, 245] width 213 height 10
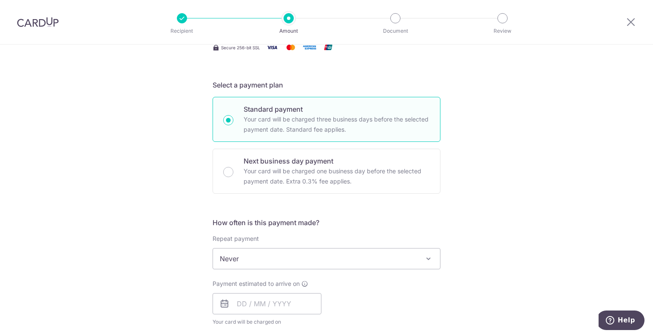
scroll to position [192, 0]
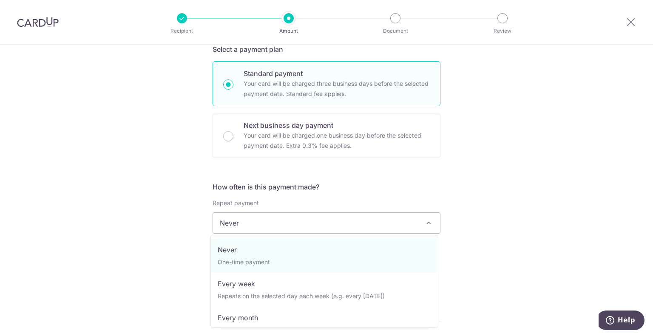
click at [404, 224] on span "Never" at bounding box center [326, 223] width 227 height 20
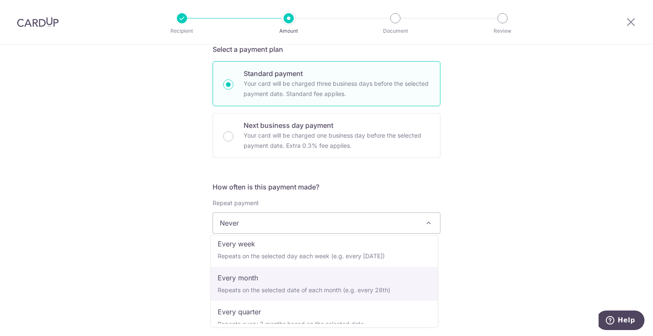
select select "3"
type input "[DATE]"
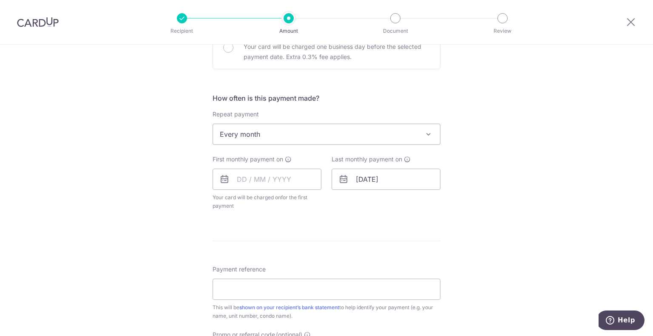
scroll to position [281, 0]
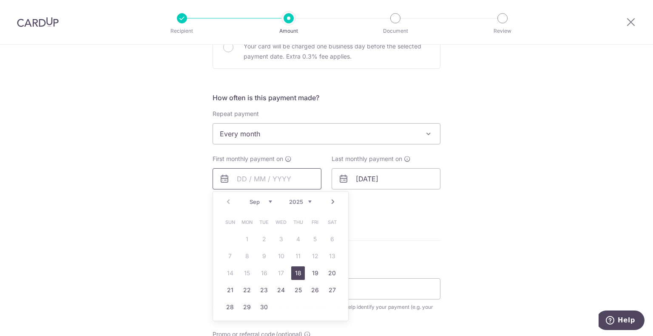
click at [277, 178] on input "text" at bounding box center [266, 178] width 109 height 21
click at [173, 228] on div "Tell us more about your payment Enter payment amount SGD 667.00 667.00 Recipien…" at bounding box center [326, 152] width 653 height 777
click at [273, 178] on input "text" at bounding box center [266, 178] width 109 height 21
click at [270, 201] on div "Sep Oct Nov [DATE] 2026 2027 2028 2029 2030 2031 2032 2033 2034 2035" at bounding box center [280, 201] width 62 height 7
click at [265, 201] on select "Sep Oct Nov Dec" at bounding box center [260, 201] width 23 height 7
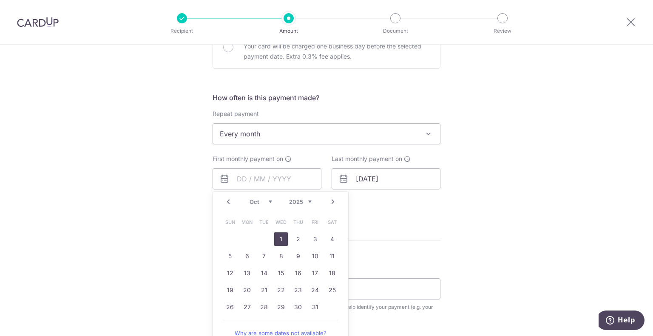
click at [278, 235] on link "1" at bounding box center [281, 239] width 14 height 14
type input "[DATE]"
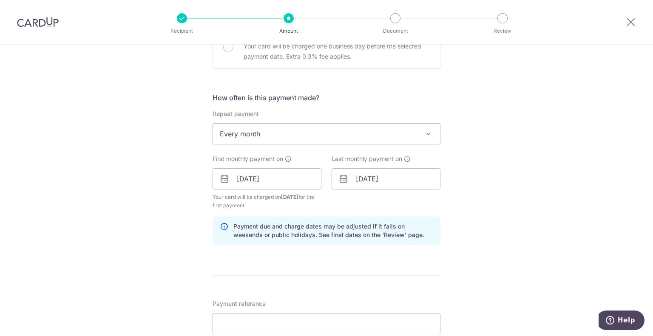
click at [474, 209] on div "Tell us more about your payment Enter payment amount SGD 667.00 667.00 Recipien…" at bounding box center [326, 170] width 653 height 812
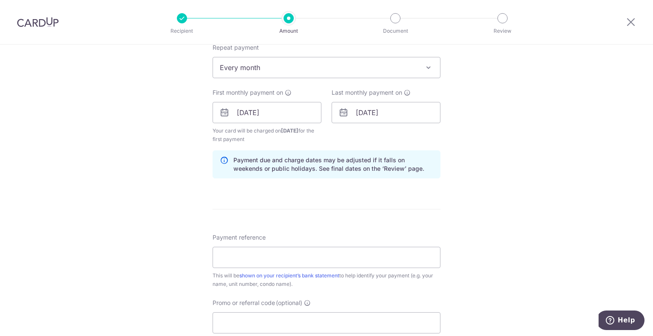
scroll to position [390, 0]
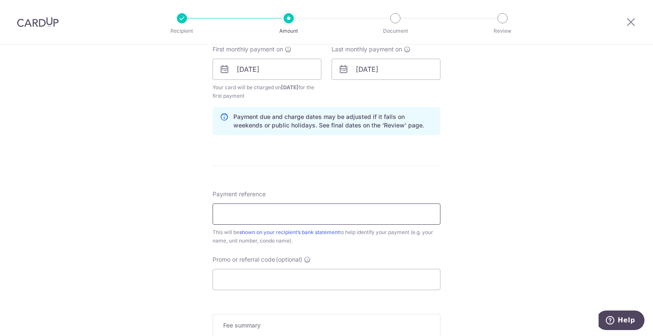
click at [391, 210] on input "Payment reference" at bounding box center [326, 214] width 228 height 21
type input "P"
type input "Monthly Payment to Daniel"
click at [501, 187] on div "Tell us more about your payment Enter payment amount SGD 667.00 667.00 Recipien…" at bounding box center [326, 60] width 653 height 812
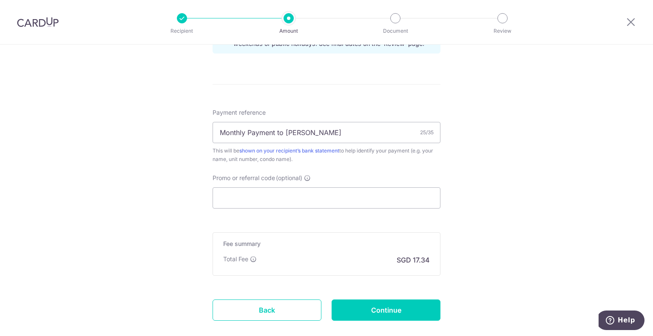
scroll to position [475, 0]
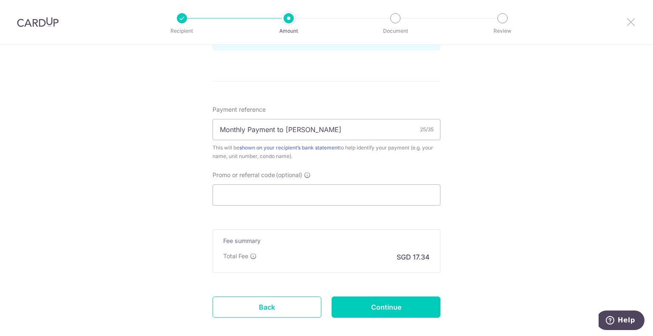
click at [632, 19] on icon at bounding box center [630, 22] width 10 height 11
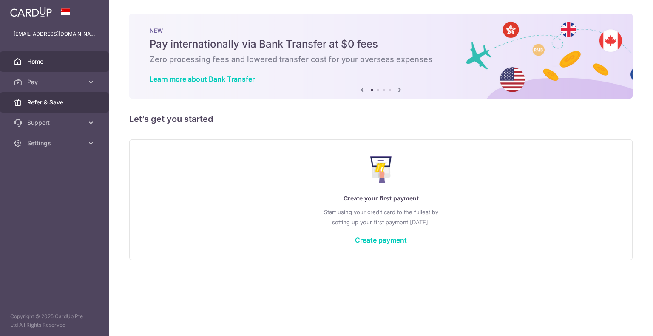
click at [51, 105] on span "Refer & Save" at bounding box center [55, 102] width 56 height 8
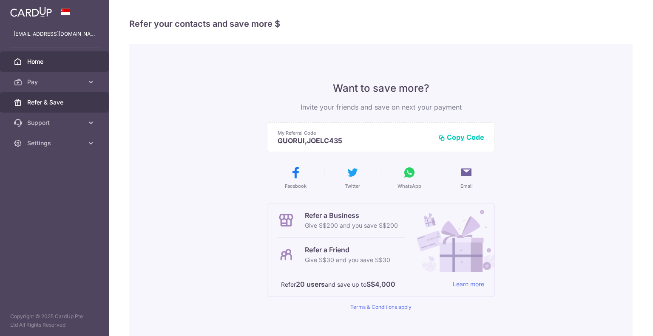
click at [36, 57] on span "Home" at bounding box center [55, 61] width 56 height 8
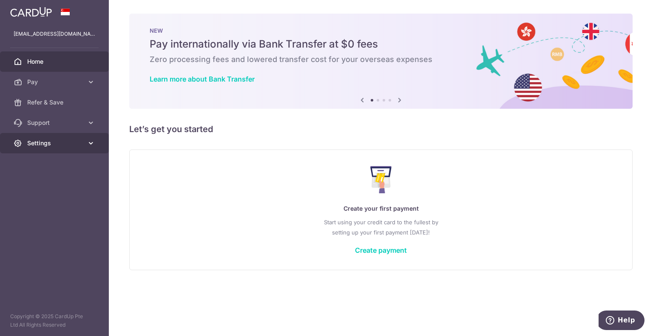
click at [73, 142] on span "Settings" at bounding box center [55, 143] width 56 height 8
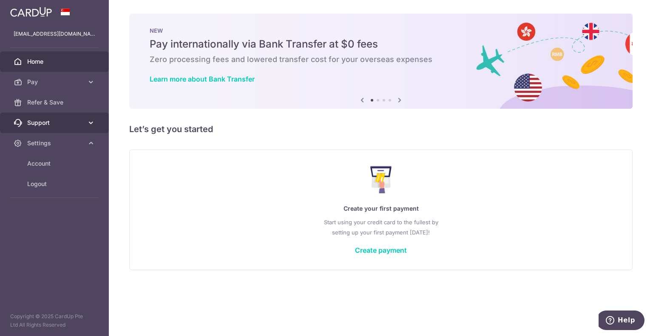
click at [91, 119] on icon at bounding box center [91, 123] width 8 height 8
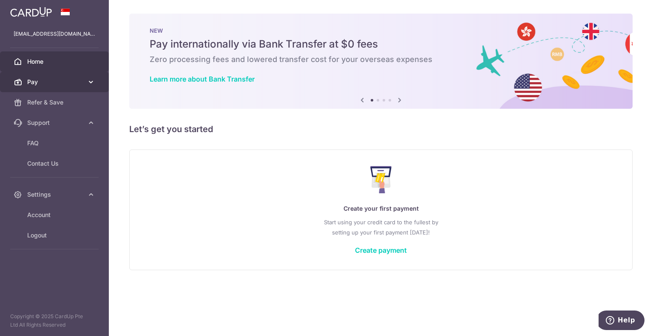
click at [94, 85] on icon at bounding box center [91, 82] width 8 height 8
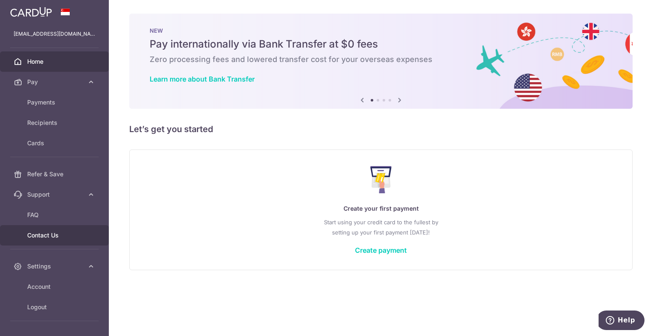
click at [50, 234] on span "Contact Us" at bounding box center [55, 235] width 56 height 8
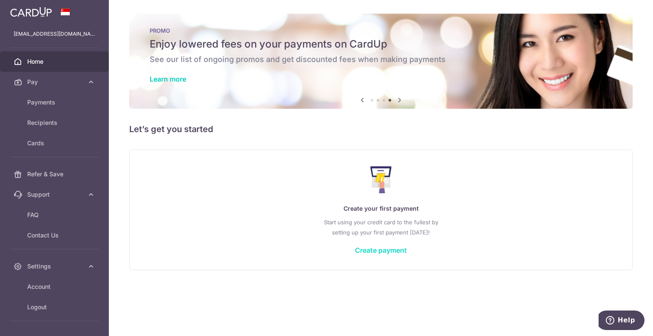
click at [401, 252] on link "Create payment" at bounding box center [381, 250] width 52 height 8
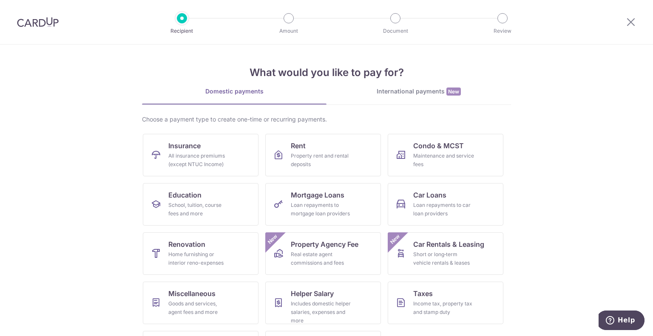
scroll to position [44, 0]
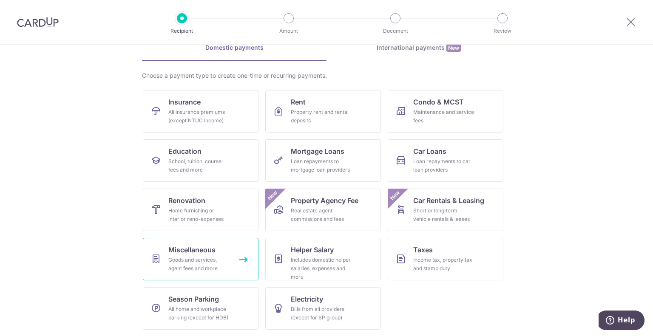
click at [205, 263] on div "Goods and services, agent fees and more" at bounding box center [198, 264] width 61 height 17
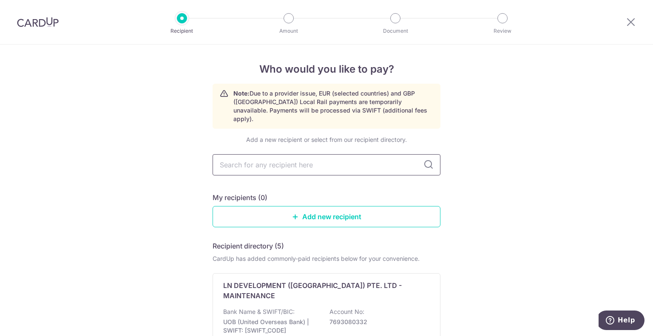
click at [314, 159] on input "text" at bounding box center [326, 164] width 228 height 21
type input "ocbc"
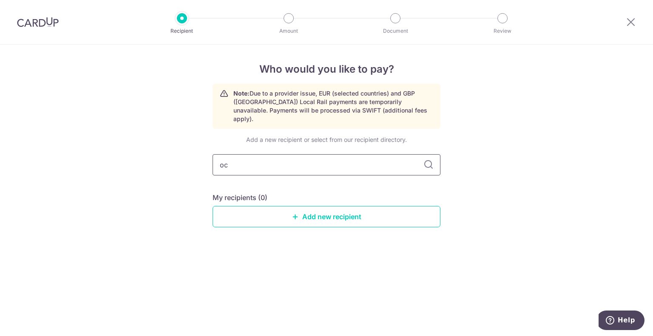
type input "o"
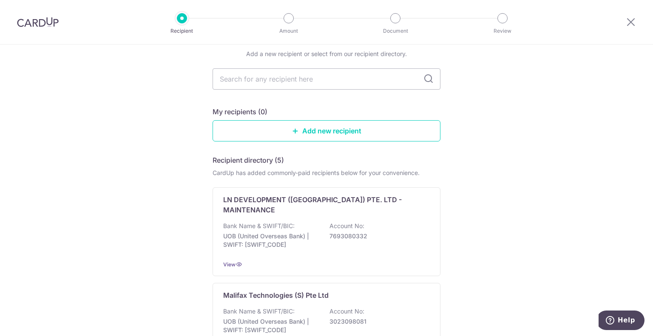
scroll to position [85, 0]
click at [346, 124] on link "Add new recipient" at bounding box center [326, 131] width 228 height 21
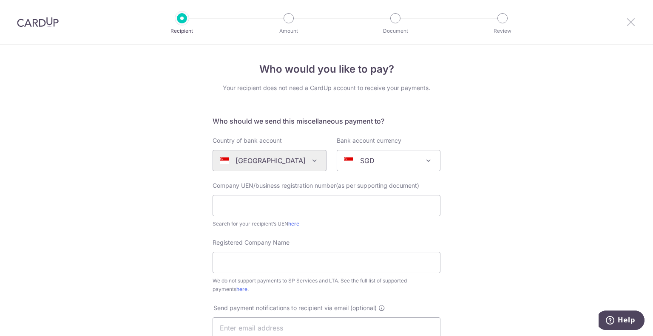
click at [635, 22] on icon at bounding box center [630, 22] width 10 height 11
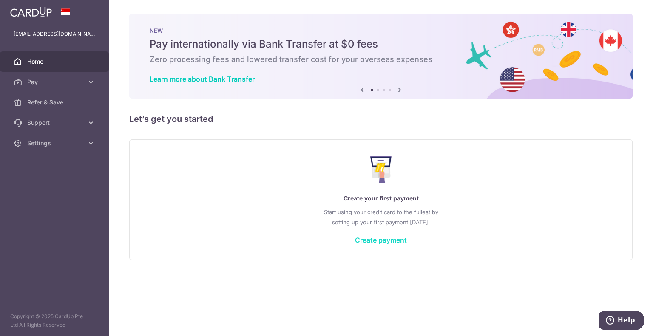
click at [379, 238] on link "Create payment" at bounding box center [381, 240] width 52 height 8
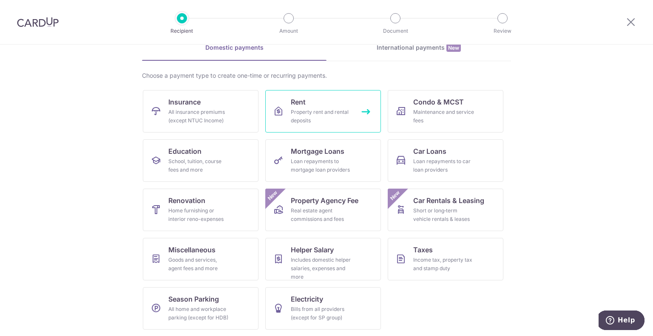
click at [351, 112] on link "Rent Property rent and rental deposits" at bounding box center [323, 111] width 116 height 42
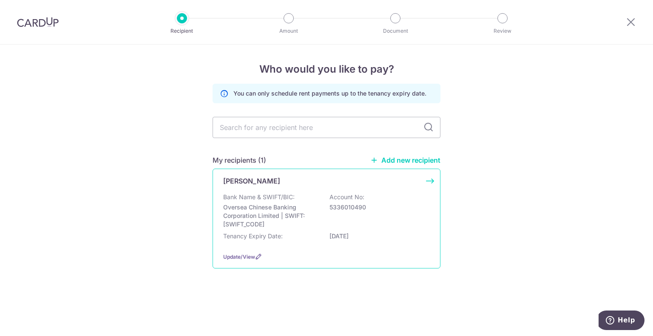
click at [408, 200] on div "Bank Name & SWIFT/BIC: Oversea Chinese Banking Corporation Limited | SWIFT: [SW…" at bounding box center [326, 211] width 207 height 36
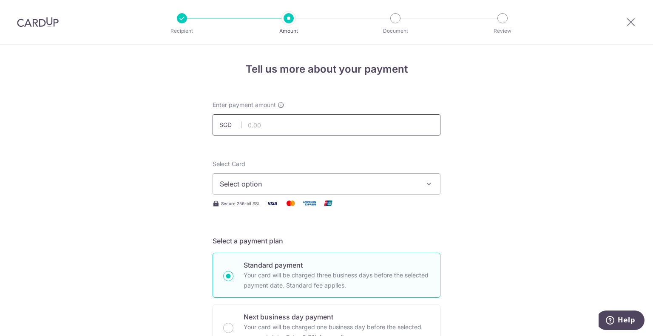
click at [366, 130] on input "text" at bounding box center [326, 124] width 228 height 21
type input "667.00"
click at [413, 187] on span "Select option" at bounding box center [319, 184] width 198 height 10
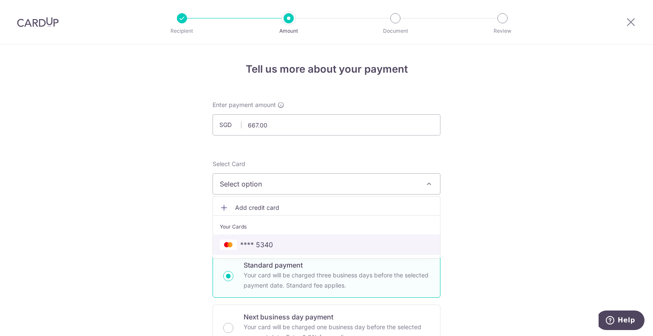
click at [343, 246] on span "**** 5340" at bounding box center [326, 245] width 213 height 10
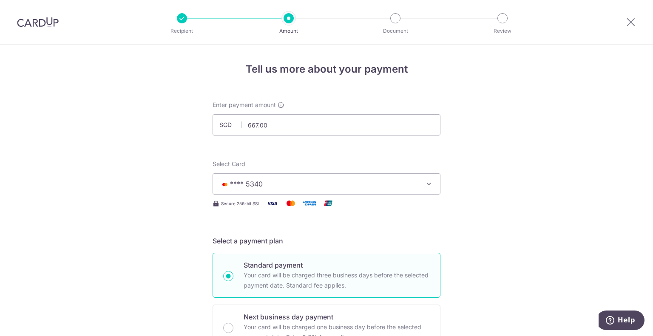
click at [631, 25] on icon at bounding box center [630, 22] width 10 height 11
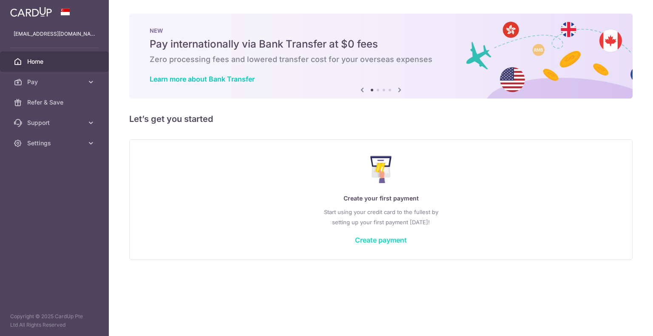
click at [371, 239] on link "Create payment" at bounding box center [381, 240] width 52 height 8
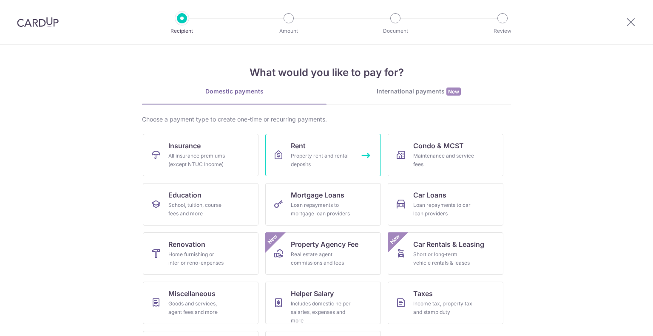
click at [316, 154] on div "Property rent and rental deposits" at bounding box center [321, 160] width 61 height 17
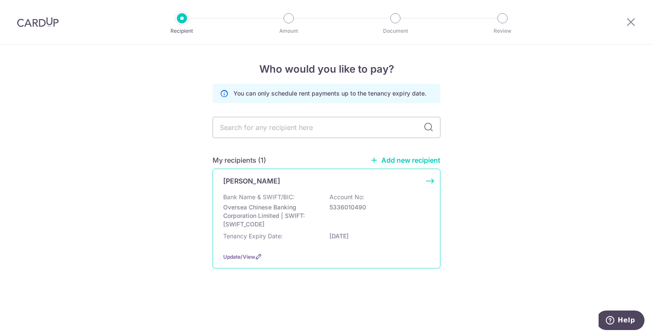
click at [310, 201] on div "Bank Name & SWIFT/BIC: Oversea Chinese Banking Corporation Limited | SWIFT: OCB…" at bounding box center [326, 211] width 207 height 36
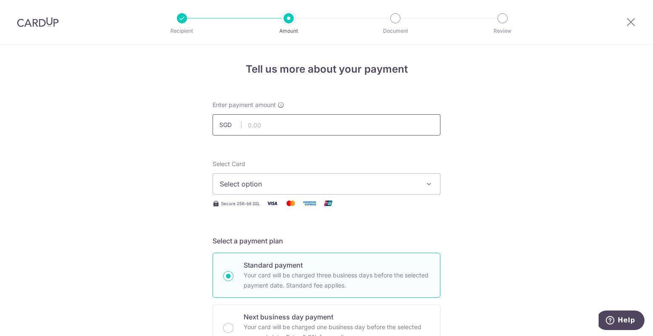
drag, startPoint x: 0, startPoint y: 0, endPoint x: 322, endPoint y: 126, distance: 346.2
click at [322, 126] on input "text" at bounding box center [326, 124] width 228 height 21
type input "667.00"
click at [414, 184] on span "Select option" at bounding box center [319, 184] width 198 height 10
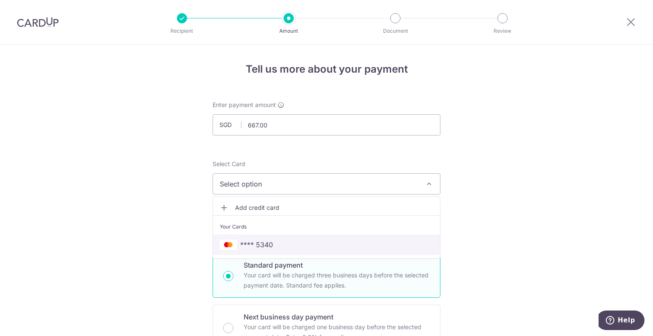
click at [345, 242] on span "**** 5340" at bounding box center [326, 245] width 213 height 10
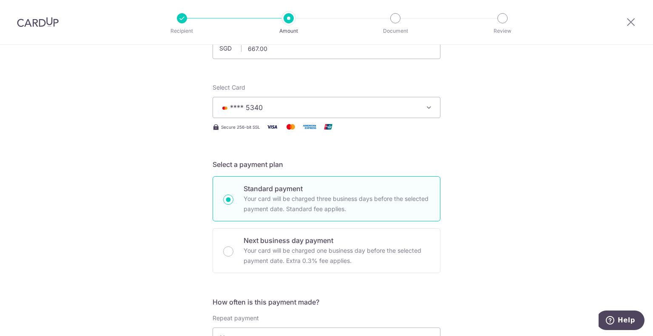
scroll to position [202, 0]
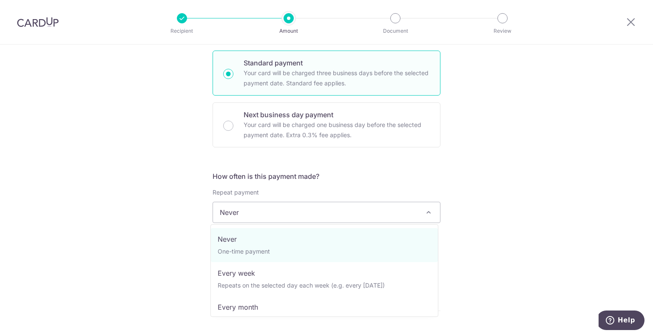
click at [333, 209] on span "Never" at bounding box center [326, 212] width 227 height 20
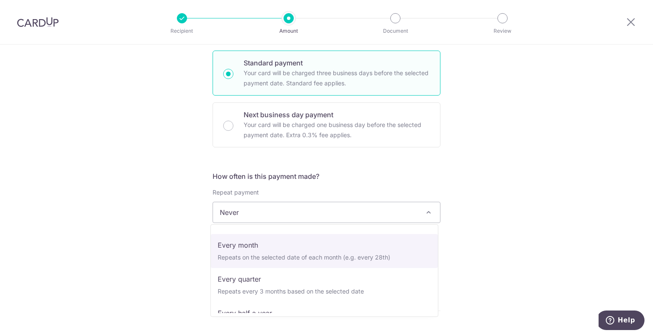
select select "3"
type input "[DATE]"
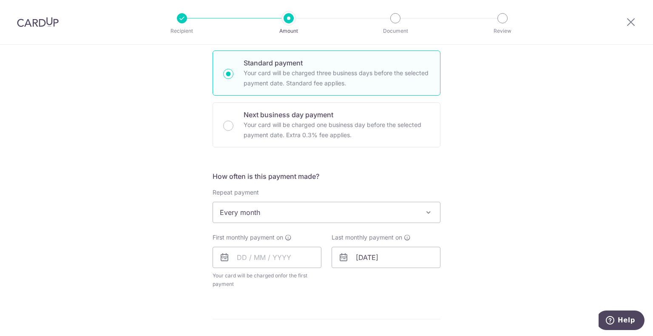
click at [464, 179] on div "Tell us more about your payment Enter payment amount SGD 667.00 667.00 Select C…" at bounding box center [326, 230] width 653 height 777
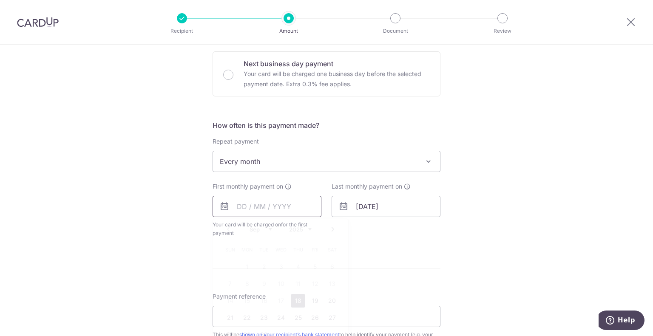
click at [293, 209] on input "text" at bounding box center [266, 206] width 109 height 21
click at [188, 224] on div "Tell us more about your payment Enter payment amount SGD 667.00 667.00 Select C…" at bounding box center [326, 179] width 653 height 777
click at [258, 209] on input "text" at bounding box center [266, 206] width 109 height 21
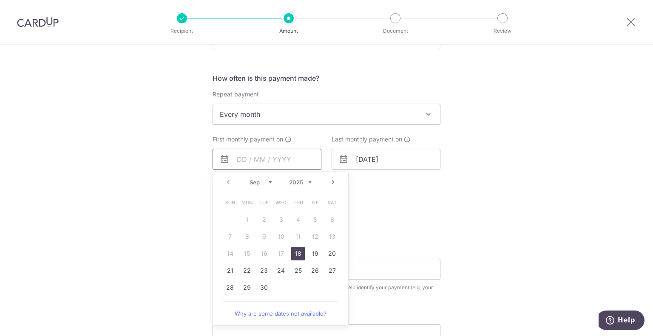
scroll to position [301, 0]
click at [328, 181] on link "Next" at bounding box center [333, 182] width 10 height 10
click at [282, 221] on link "1" at bounding box center [281, 219] width 14 height 14
type input "[DATE]"
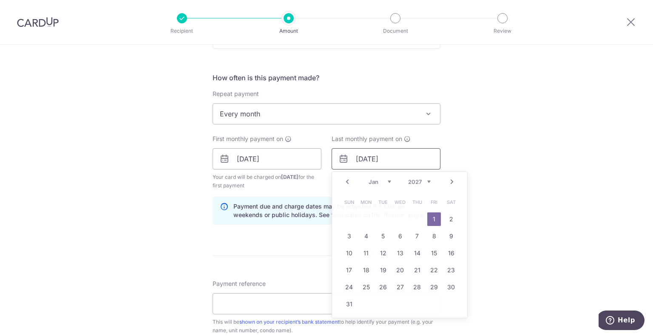
click at [413, 155] on input "[DATE]" at bounding box center [385, 158] width 109 height 21
click at [423, 181] on select "2025 2026 2027 2028 2029 2030 2031 2032 2033 2034 2035" at bounding box center [419, 181] width 23 height 7
click at [493, 145] on div "Tell us more about your payment Enter payment amount SGD 667.00 667.00 Select C…" at bounding box center [326, 150] width 653 height 812
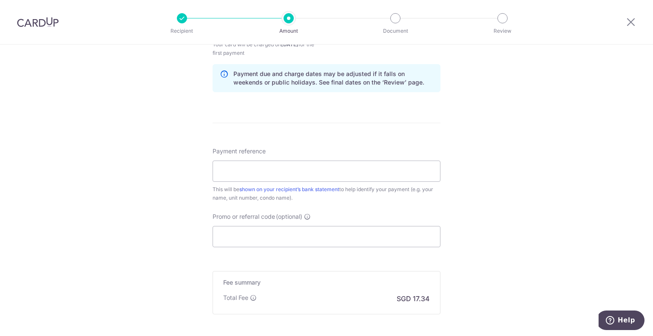
scroll to position [406, 0]
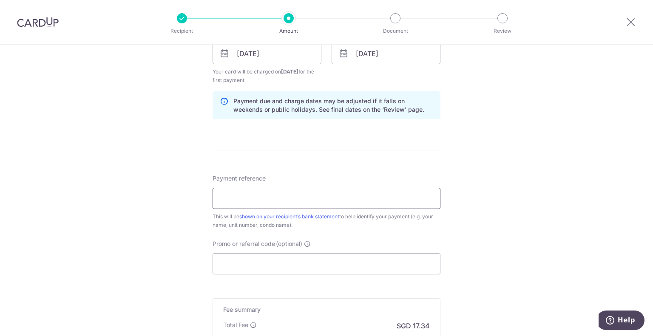
click at [379, 195] on input "Payment reference" at bounding box center [326, 198] width 228 height 21
type input "Monthly Payment to [PERSON_NAME]"
click at [481, 222] on div "Tell us more about your payment Enter payment amount SGD 667.00 667.00 Select C…" at bounding box center [326, 44] width 653 height 812
click at [386, 266] on input "Promo or referral code (optional)" at bounding box center [326, 263] width 228 height 21
paste input "KELINVEST"
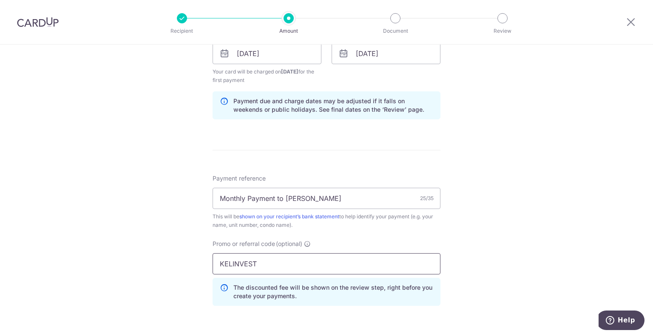
click at [386, 266] on input "KELINVEST" at bounding box center [326, 263] width 228 height 21
type input "KELINVEST"
click at [475, 224] on div "Tell us more about your payment Enter payment amount SGD 667.00 667.00 Select C…" at bounding box center [326, 63] width 653 height 850
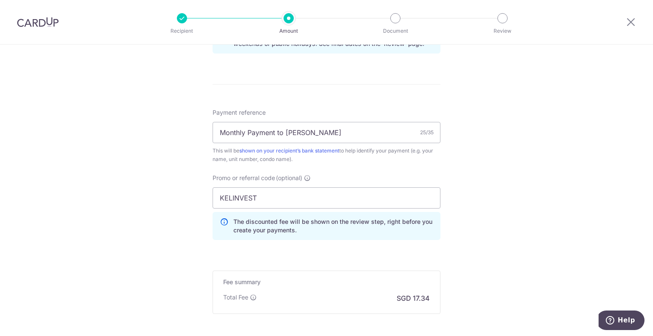
scroll to position [538, 0]
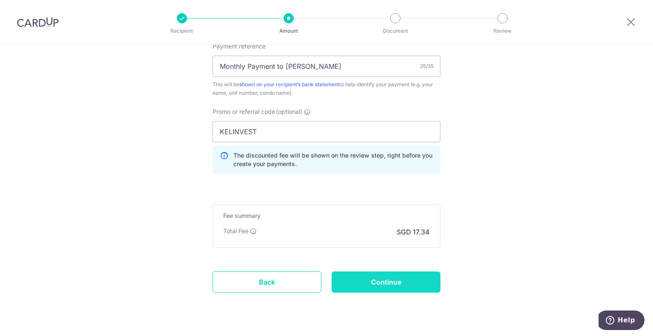
click at [386, 280] on input "Continue" at bounding box center [385, 282] width 109 height 21
type input "Create Schedule"
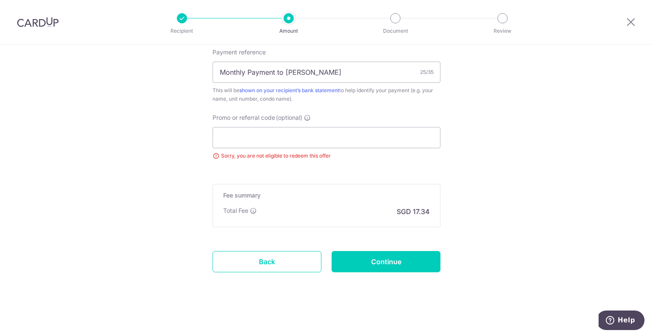
scroll to position [488, 0]
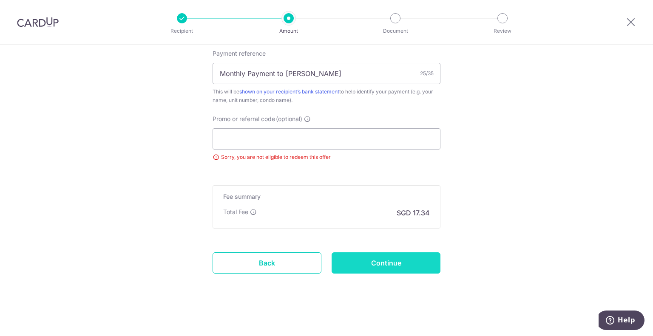
click at [397, 261] on input "Continue" at bounding box center [385, 262] width 109 height 21
type input "Update Schedule"
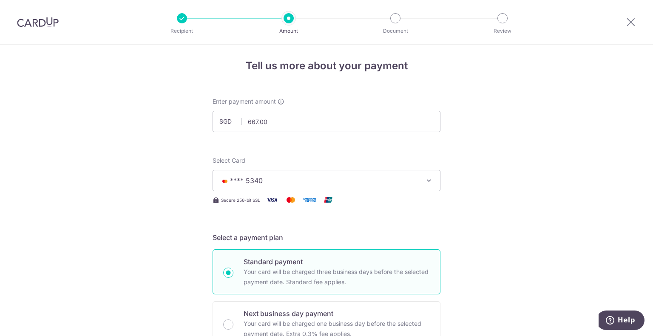
scroll to position [0, 0]
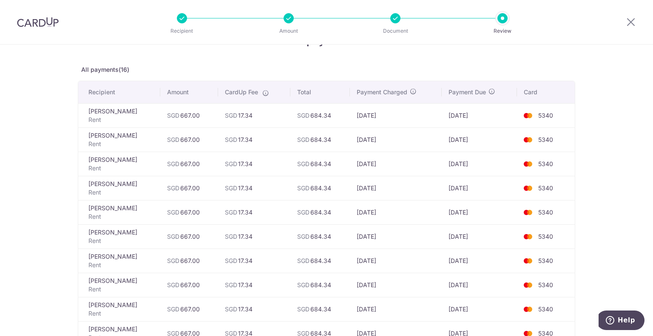
scroll to position [15, 0]
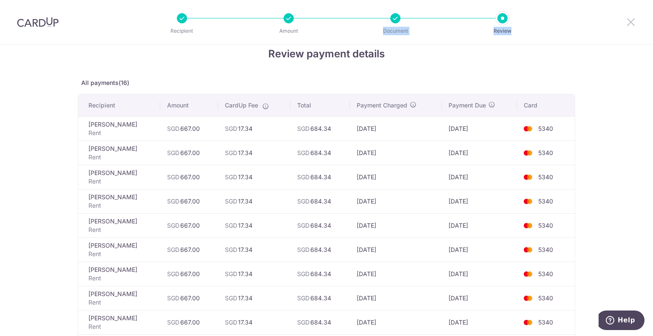
drag, startPoint x: 396, startPoint y: 20, endPoint x: 628, endPoint y: 22, distance: 231.6
click at [628, 22] on header "Recipient Amount Document Review" at bounding box center [326, 22] width 653 height 45
click at [628, 22] on icon at bounding box center [630, 22] width 10 height 11
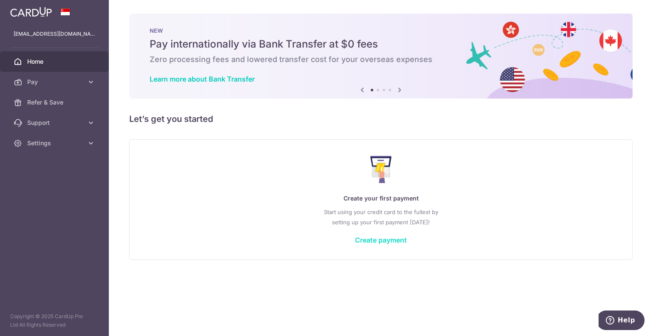
click at [382, 238] on link "Create payment" at bounding box center [381, 240] width 52 height 8
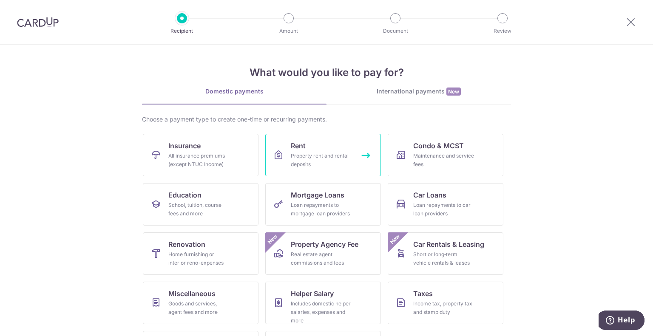
click at [331, 159] on div "Property rent and rental deposits" at bounding box center [321, 160] width 61 height 17
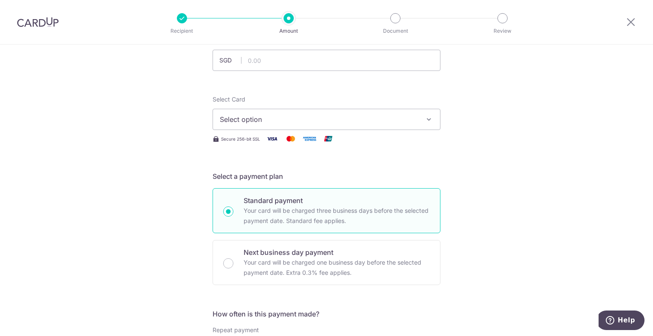
click at [382, 118] on span "Select option" at bounding box center [319, 119] width 198 height 10
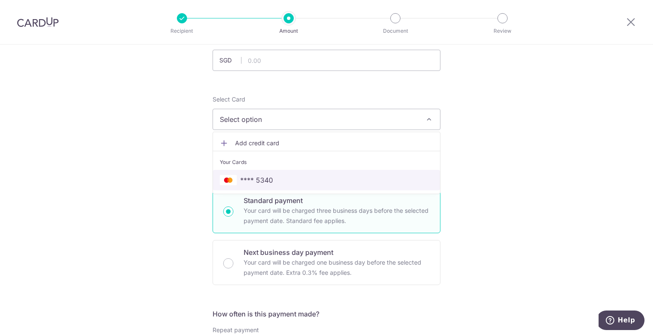
click at [333, 181] on span "**** 5340" at bounding box center [326, 180] width 213 height 10
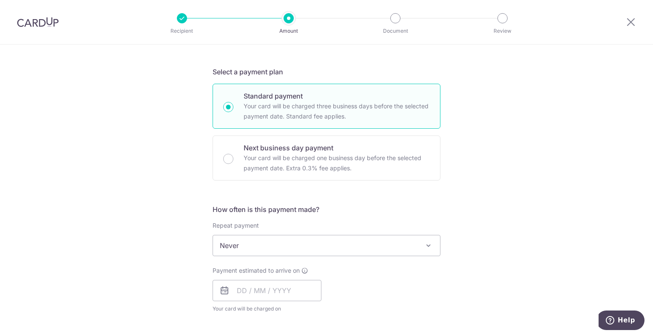
scroll to position [253, 0]
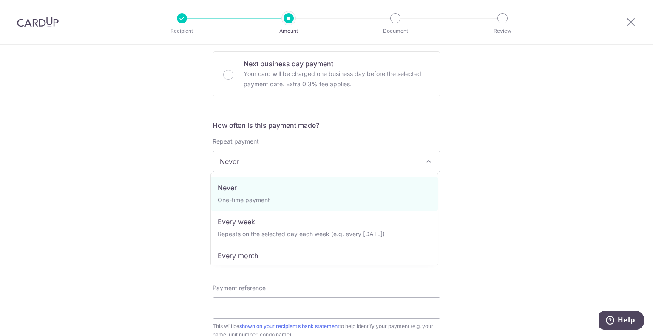
click at [342, 163] on span "Never" at bounding box center [326, 161] width 227 height 20
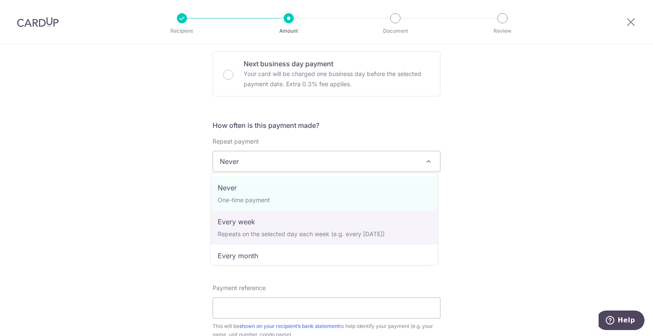
scroll to position [25, 0]
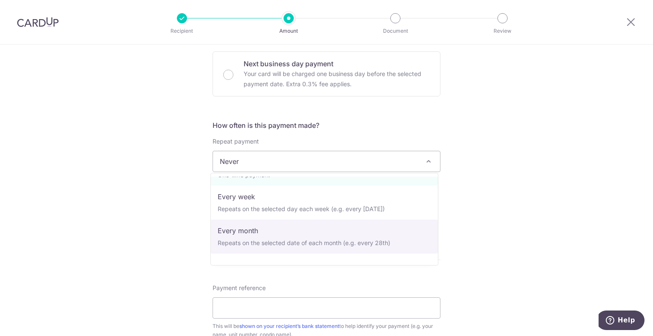
select select "3"
type input "01/01/2027"
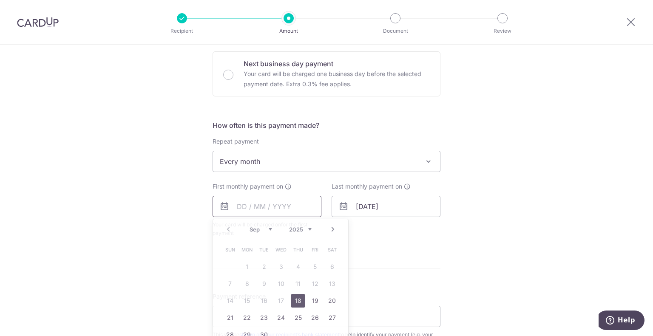
click at [249, 204] on input "text" at bounding box center [266, 206] width 109 height 21
click at [195, 239] on div "Tell us more about your payment Enter payment amount SGD Select Card **** 5340 …" at bounding box center [326, 179] width 653 height 777
click at [248, 207] on input "text" at bounding box center [266, 206] width 109 height 21
click at [328, 227] on link "Next" at bounding box center [333, 229] width 10 height 10
click at [279, 261] on link "1" at bounding box center [281, 267] width 14 height 14
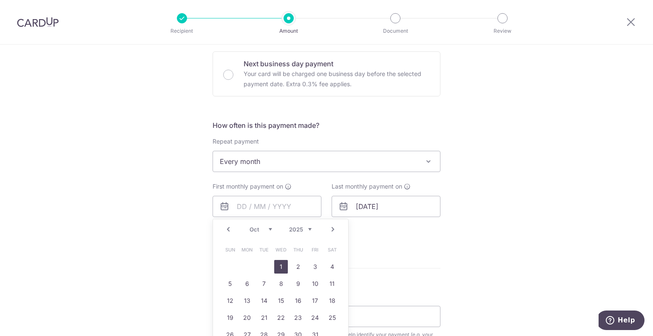
type input "[DATE]"
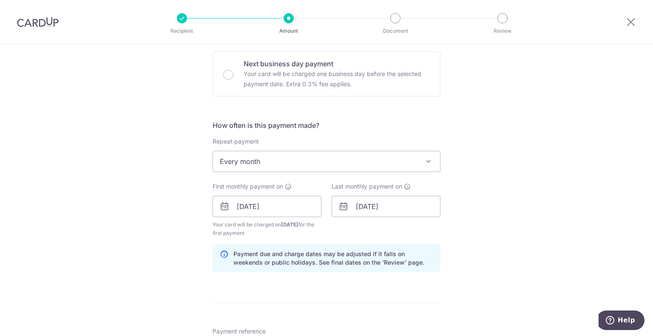
click at [407, 225] on div "Last monthly payment on 01/01/2027" at bounding box center [385, 209] width 119 height 55
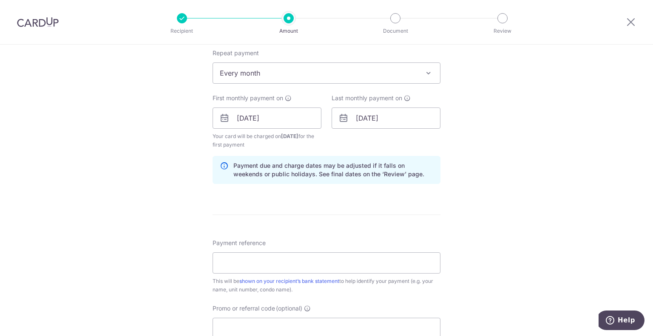
scroll to position [390, 0]
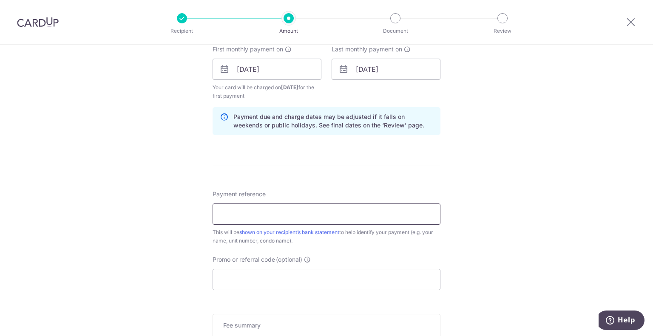
click at [354, 215] on input "Payment reference" at bounding box center [326, 214] width 228 height 21
type input "Monthly Payment to [PERSON_NAME]"
click at [305, 277] on input "Promo or referral code (optional)" at bounding box center [326, 279] width 228 height 21
paste input "SAVERENT179"
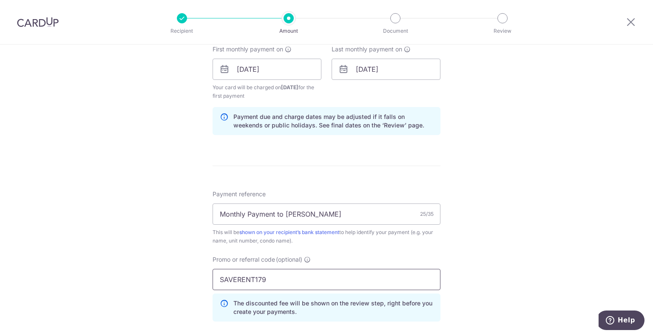
type input "SAVERENT179"
click at [390, 249] on div "Payment reference Monthly Payment to Daniel 25/35 This will be shown on your re…" at bounding box center [326, 259] width 228 height 139
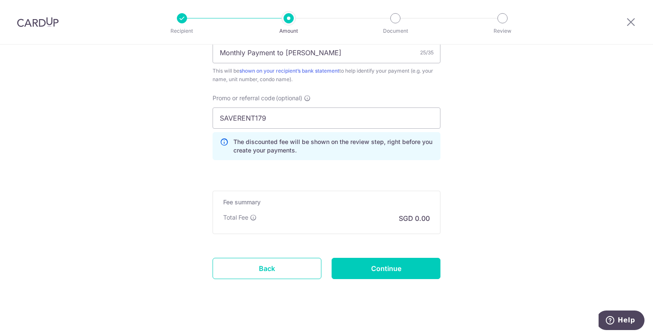
scroll to position [552, 0]
click at [359, 115] on input "SAVERENT179" at bounding box center [326, 117] width 228 height 21
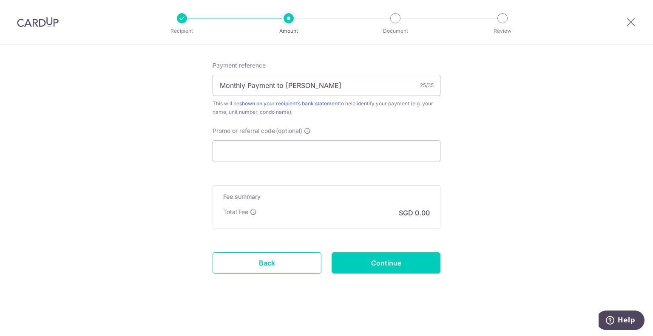
click at [424, 120] on div "Payment reference Monthly Payment to Daniel 25/35 This will be shown on your re…" at bounding box center [326, 111] width 228 height 100
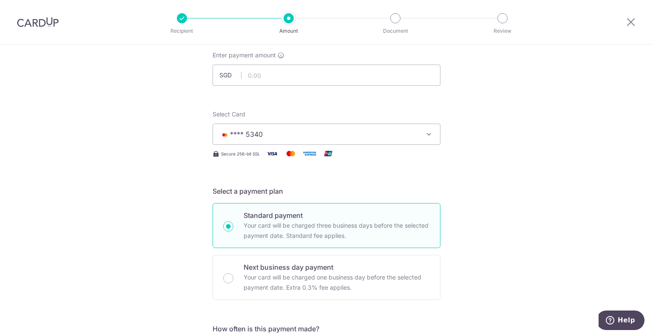
scroll to position [0, 0]
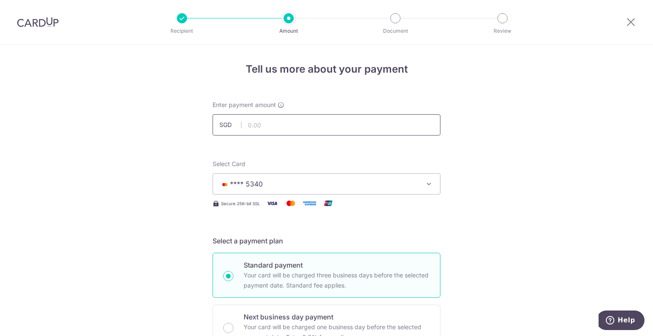
click at [382, 124] on input "text" at bounding box center [326, 124] width 228 height 21
type input "667.00"
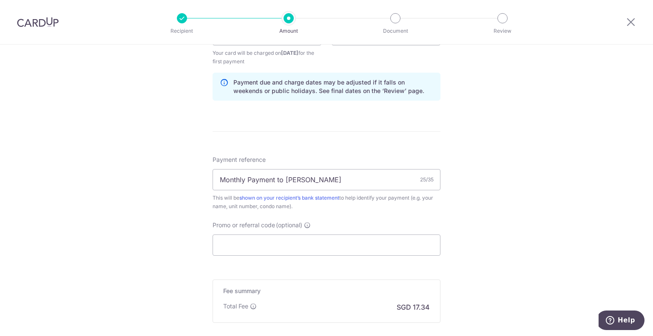
scroll to position [474, 0]
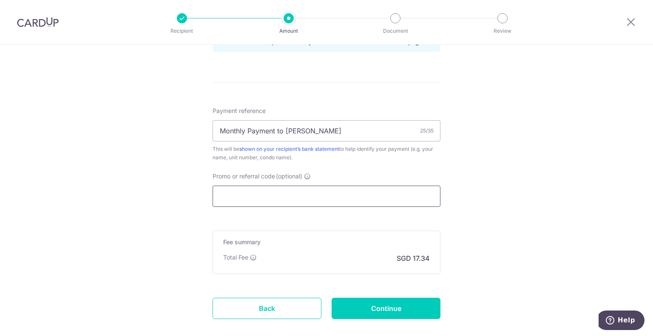
paste input "SAVERENT179"
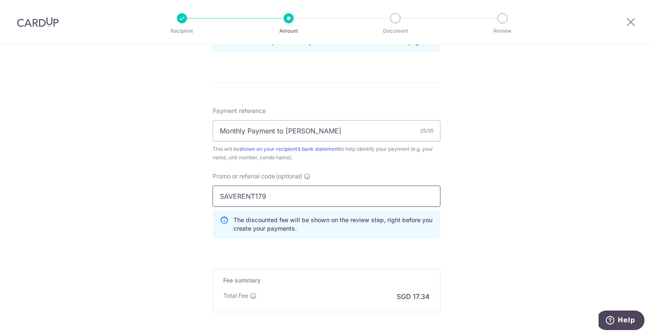
click at [334, 194] on input "SAVERENT179" at bounding box center [326, 196] width 228 height 21
type input "SAVERENT179"
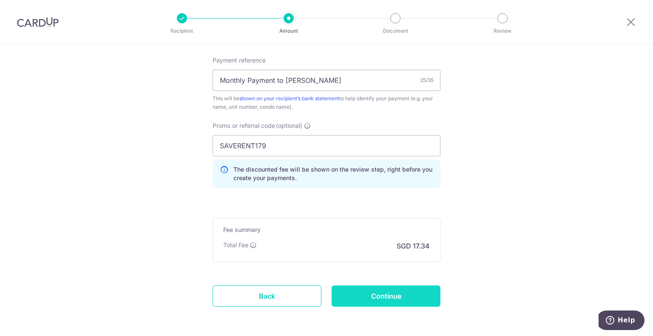
click at [393, 297] on input "Continue" at bounding box center [385, 296] width 109 height 21
type input "Create Schedule"
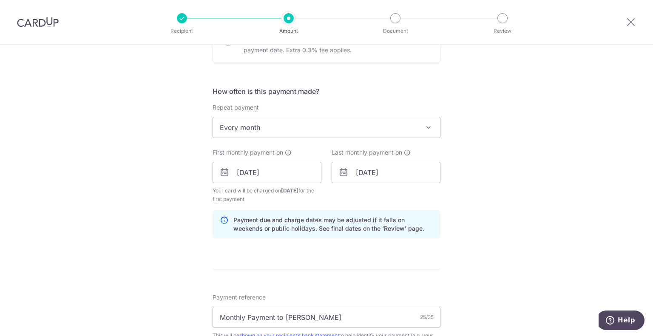
scroll to position [331, 0]
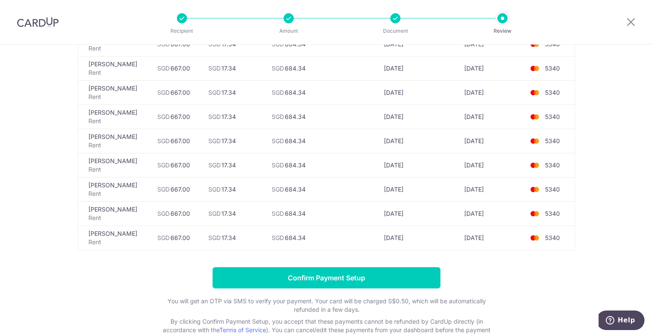
scroll to position [274, 0]
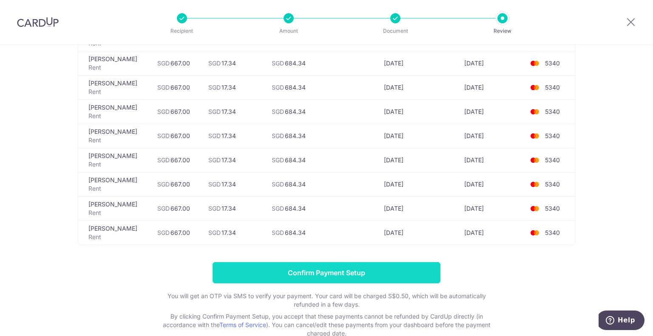
click at [331, 268] on input "Confirm Payment Setup" at bounding box center [326, 272] width 228 height 21
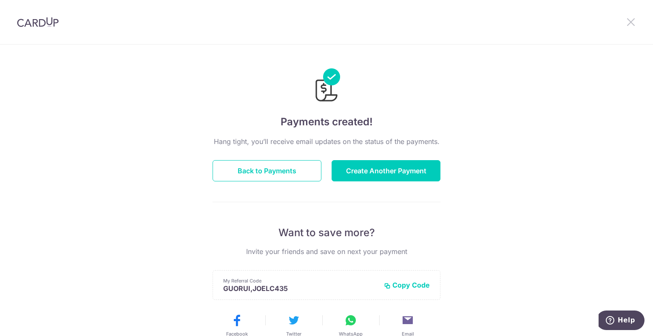
click at [627, 20] on icon at bounding box center [630, 22] width 10 height 11
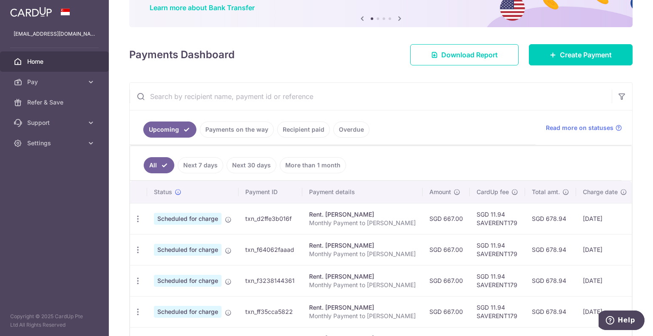
click at [195, 163] on link "Next 7 days" at bounding box center [200, 165] width 45 height 16
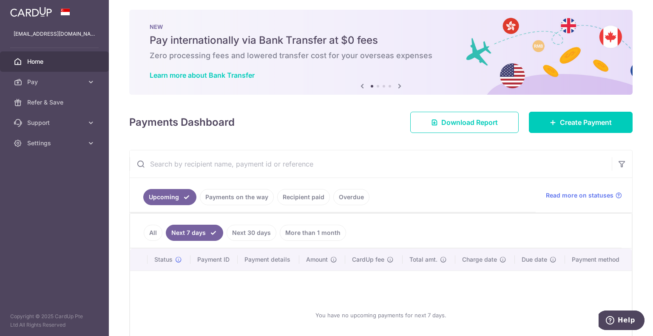
scroll to position [67, 0]
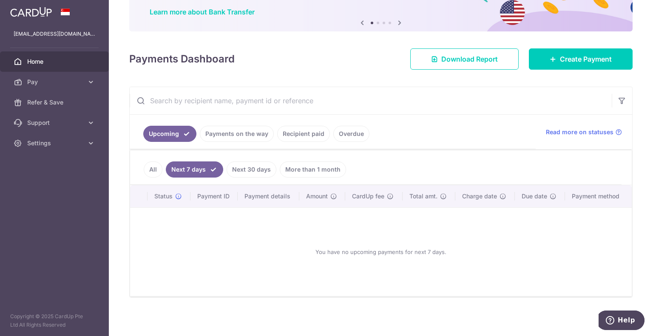
click at [243, 167] on link "Next 30 days" at bounding box center [251, 169] width 50 height 16
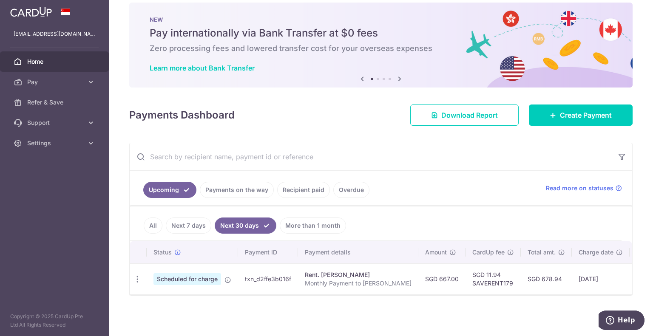
scroll to position [0, 0]
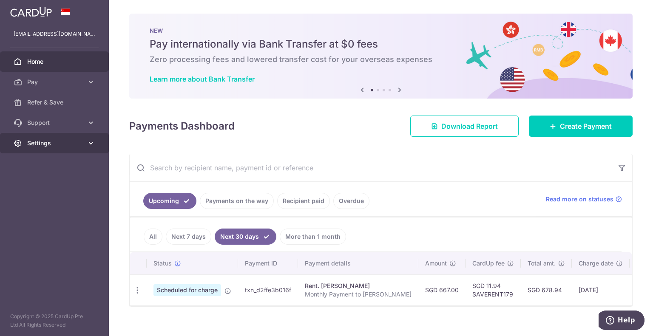
click at [59, 149] on link "Settings" at bounding box center [54, 143] width 109 height 20
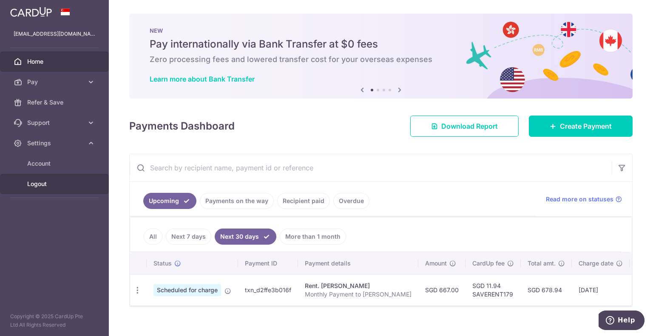
click at [46, 181] on span "Logout" at bounding box center [55, 184] width 56 height 8
